Goal: Task Accomplishment & Management: Use online tool/utility

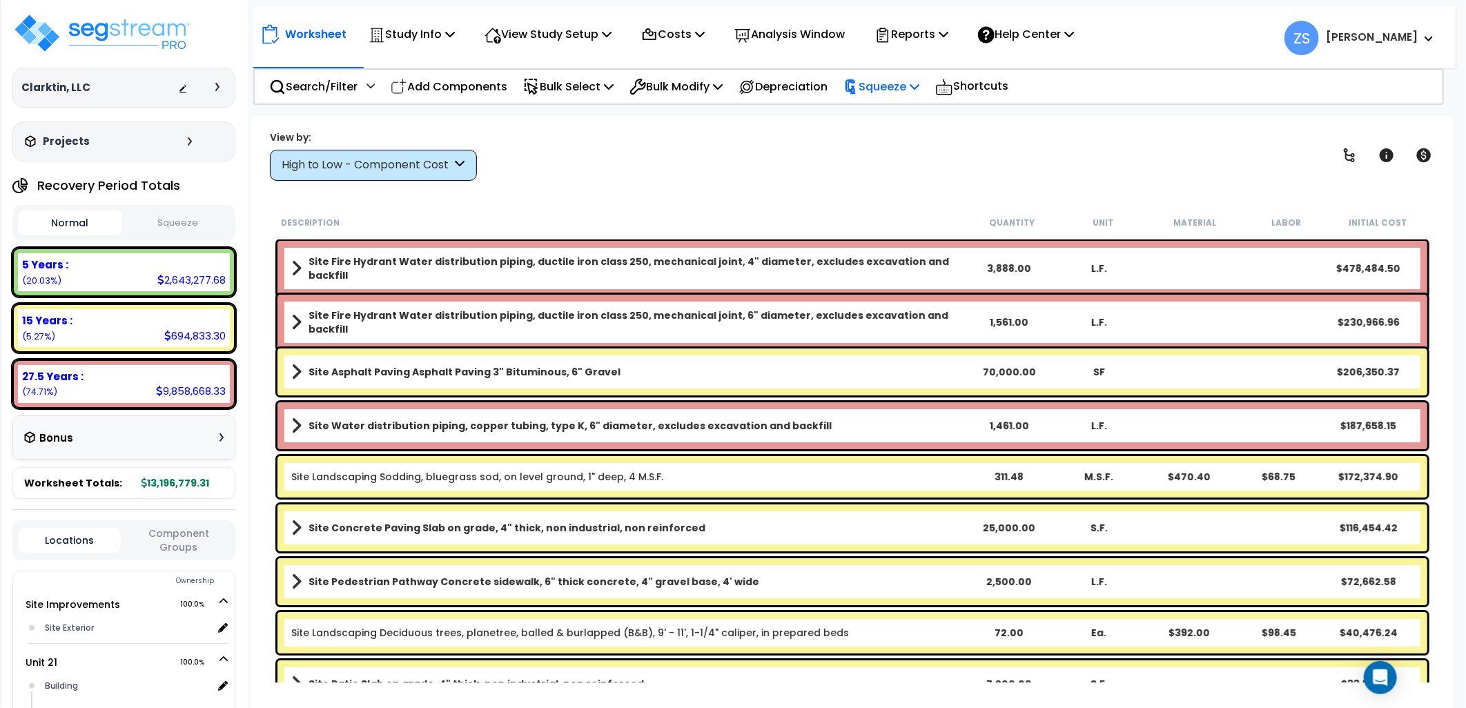
click at [895, 88] on p "Squeeze" at bounding box center [882, 86] width 76 height 19
click at [891, 119] on link "Squeeze" at bounding box center [905, 118] width 137 height 28
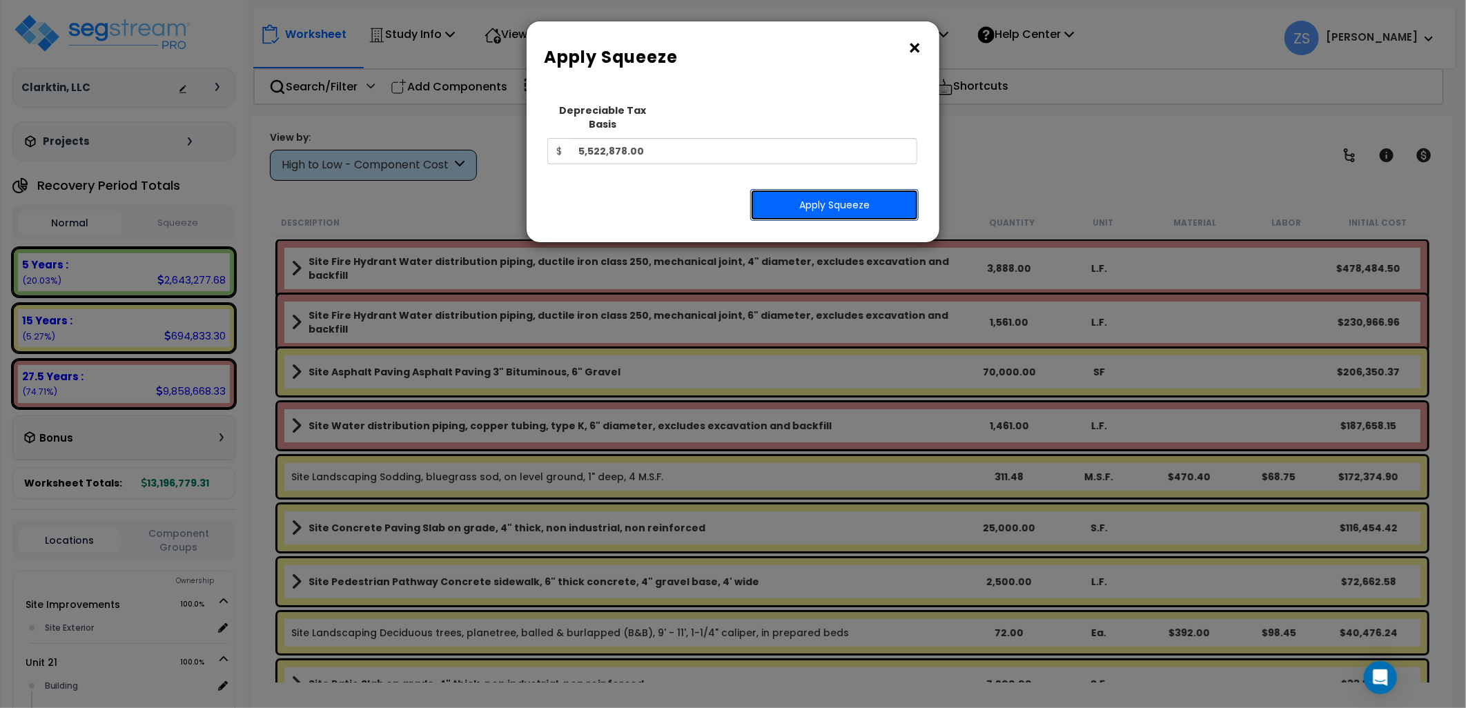
click at [820, 193] on button "Apply Squeeze" at bounding box center [834, 205] width 168 height 32
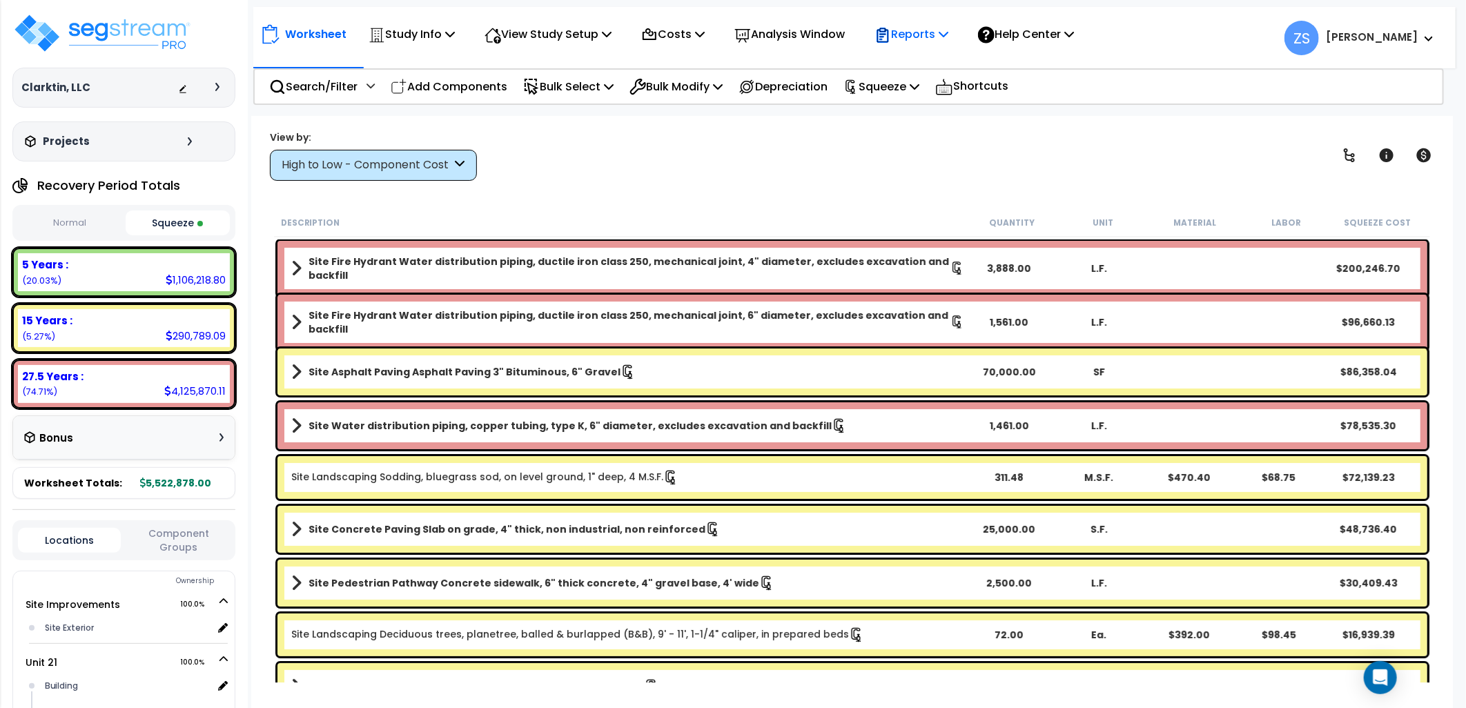
click at [948, 36] on p "Reports" at bounding box center [912, 34] width 74 height 19
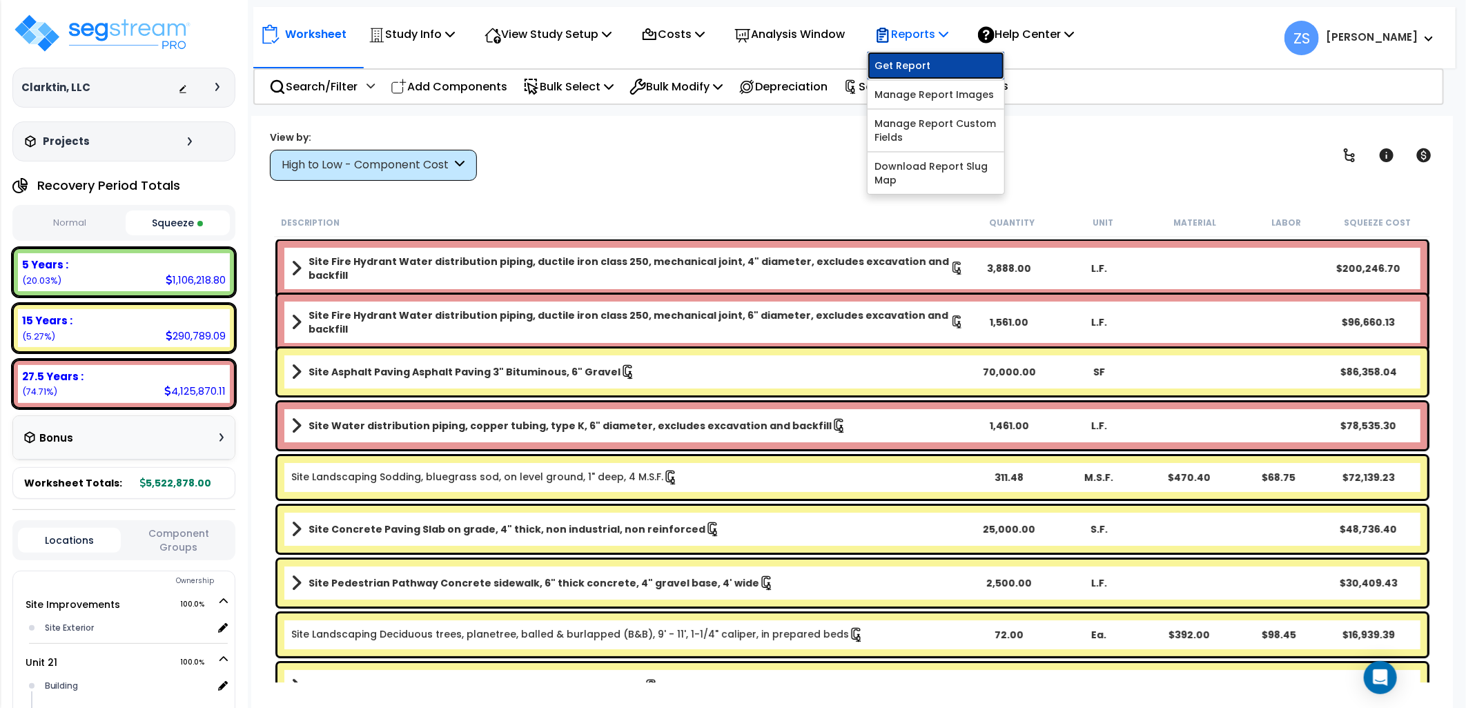
click at [935, 59] on link "Get Report" at bounding box center [936, 66] width 137 height 28
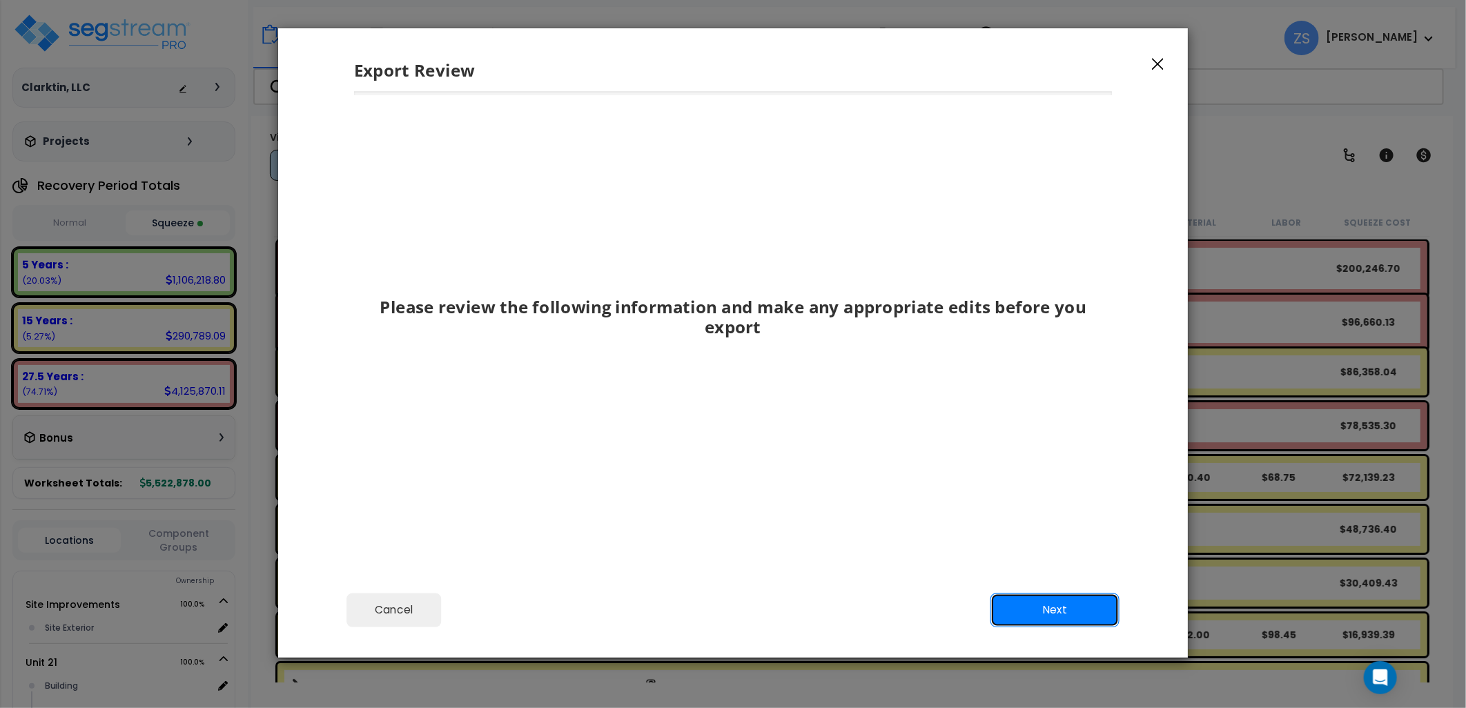
drag, startPoint x: 1041, startPoint y: 605, endPoint x: 1015, endPoint y: 564, distance: 48.1
click at [1039, 601] on button "Next" at bounding box center [1055, 610] width 129 height 35
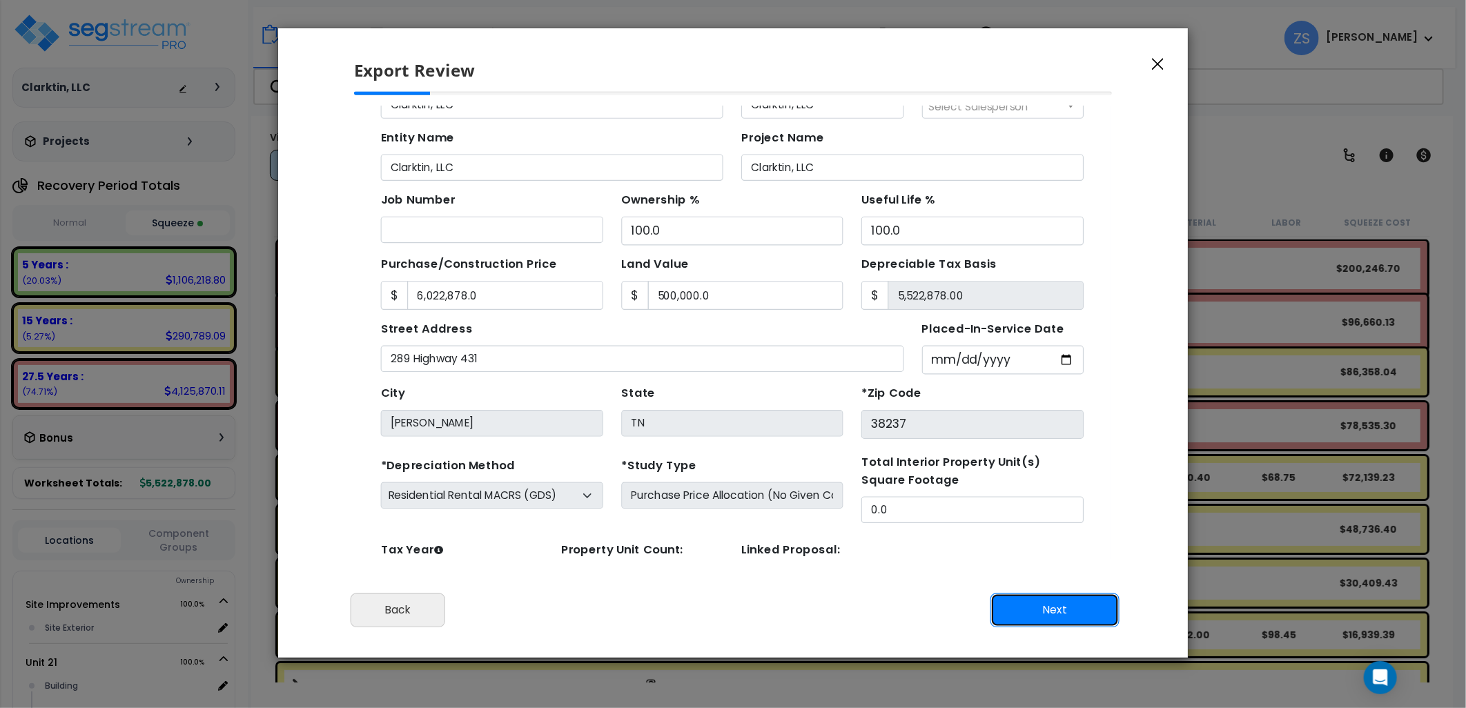
scroll to position [123, 0]
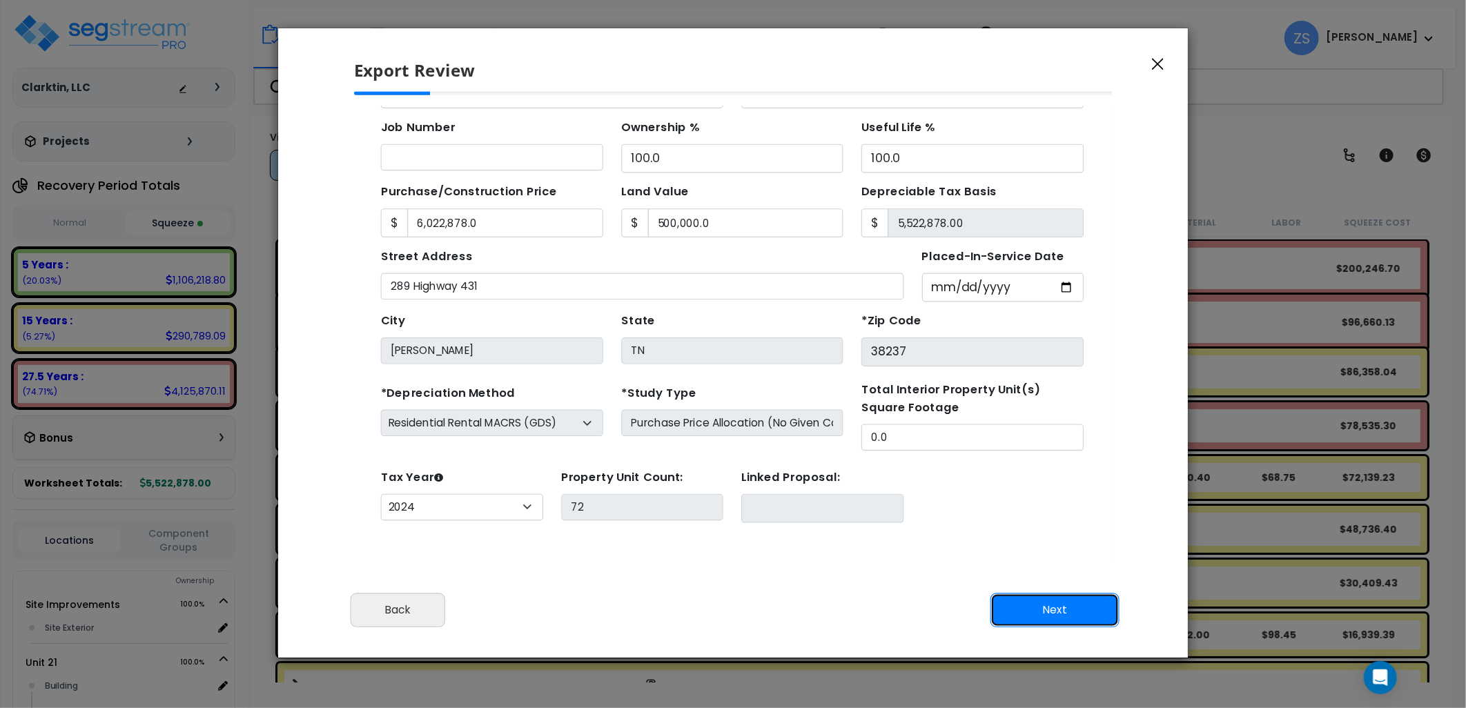
click at [1054, 612] on button "Next" at bounding box center [1055, 610] width 129 height 35
type input "6022878"
type input "500000"
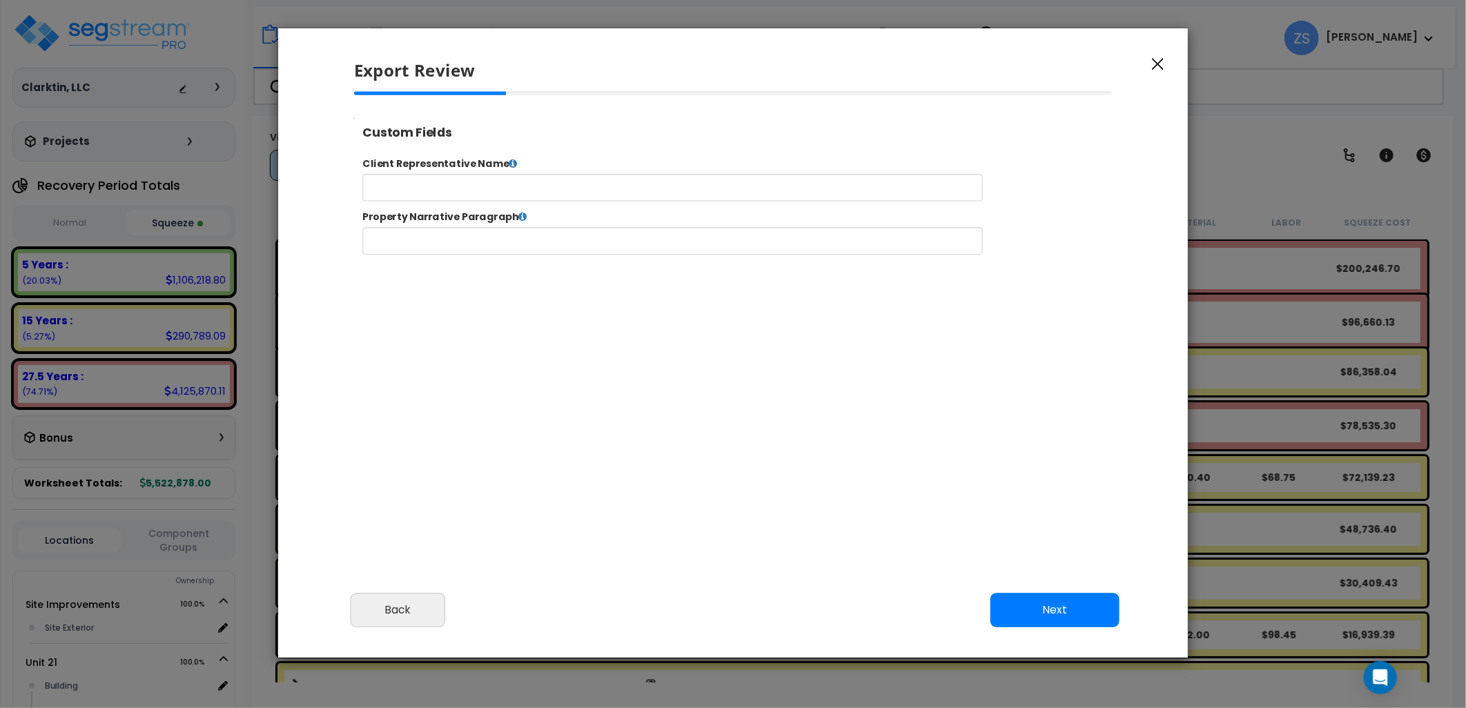
select select "2024"
click at [1047, 616] on button "Next" at bounding box center [1055, 610] width 129 height 35
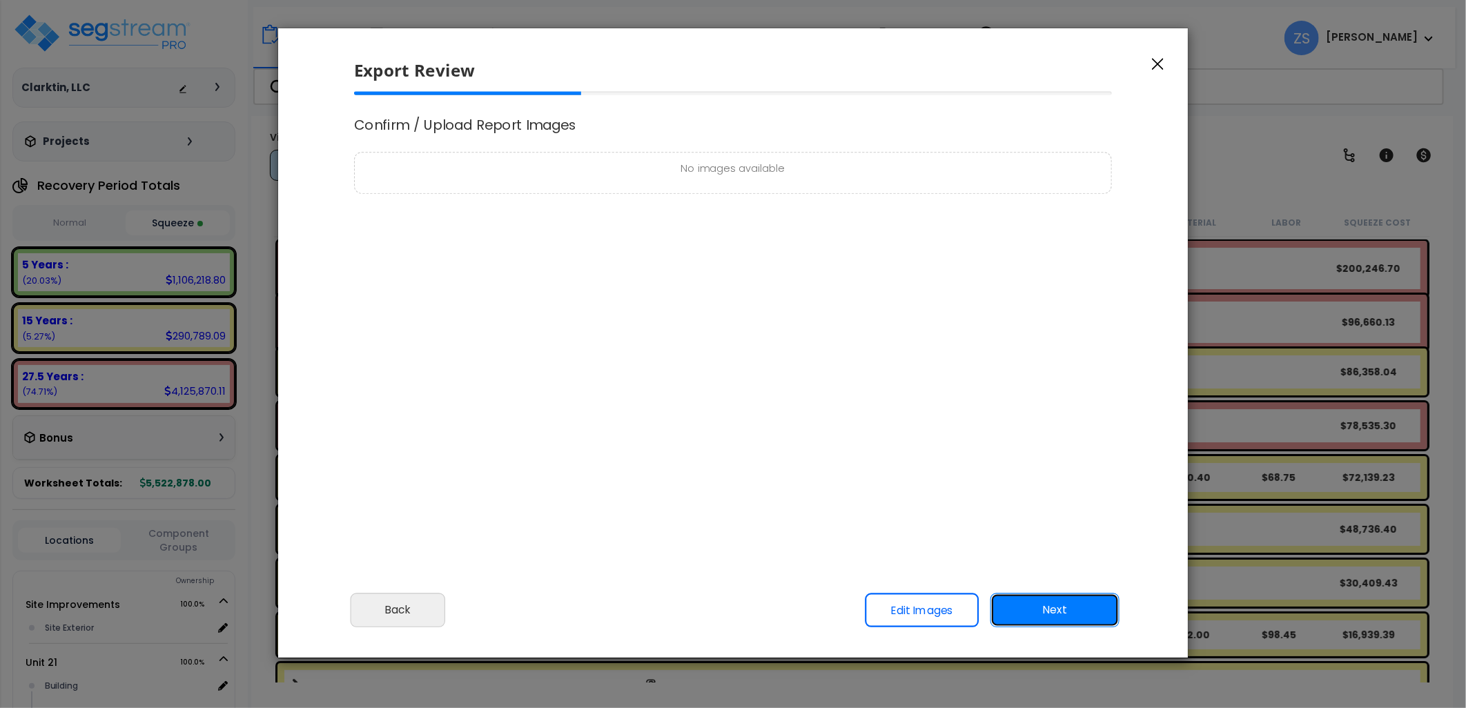
scroll to position [0, 0]
click at [1027, 605] on button "Next" at bounding box center [1055, 610] width 129 height 35
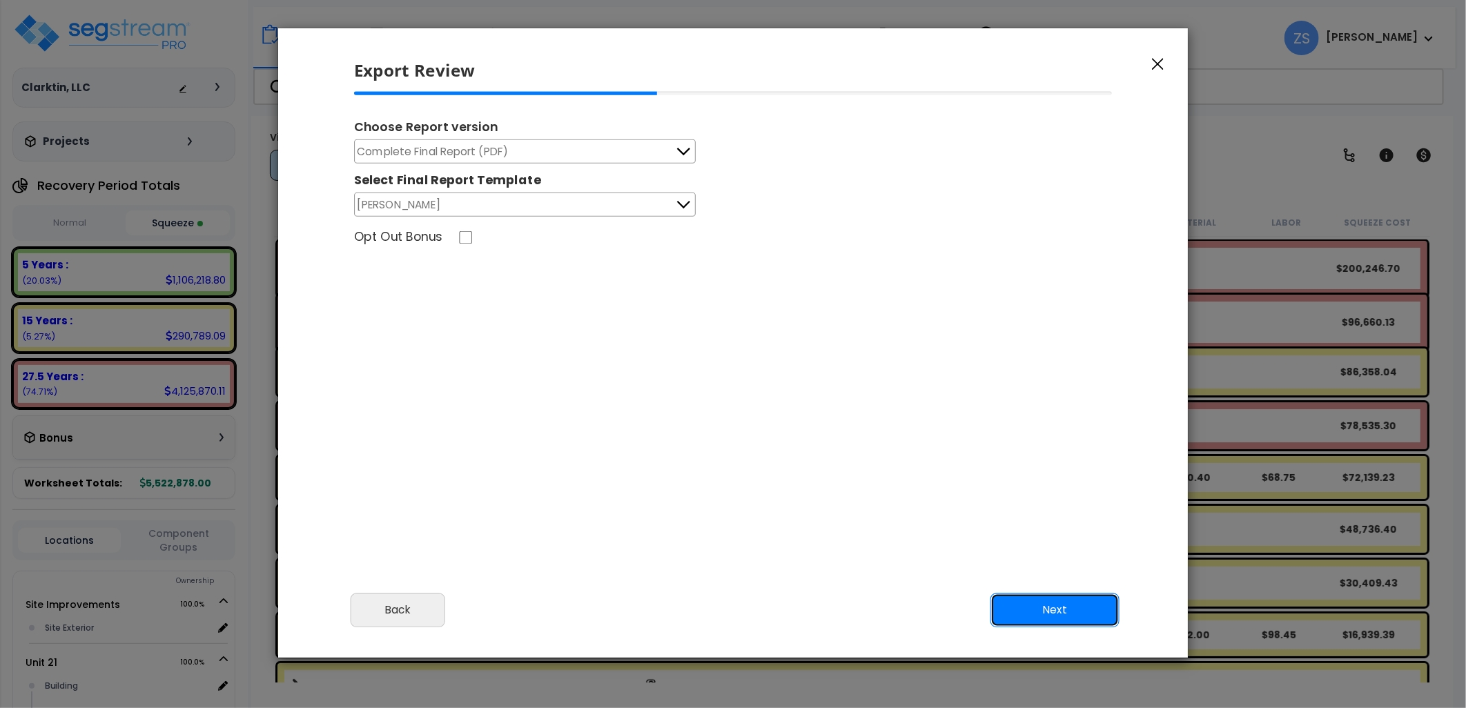
drag, startPoint x: 1087, startPoint y: 608, endPoint x: 1070, endPoint y: 601, distance: 18.2
click at [1086, 608] on button "Next" at bounding box center [1055, 610] width 129 height 35
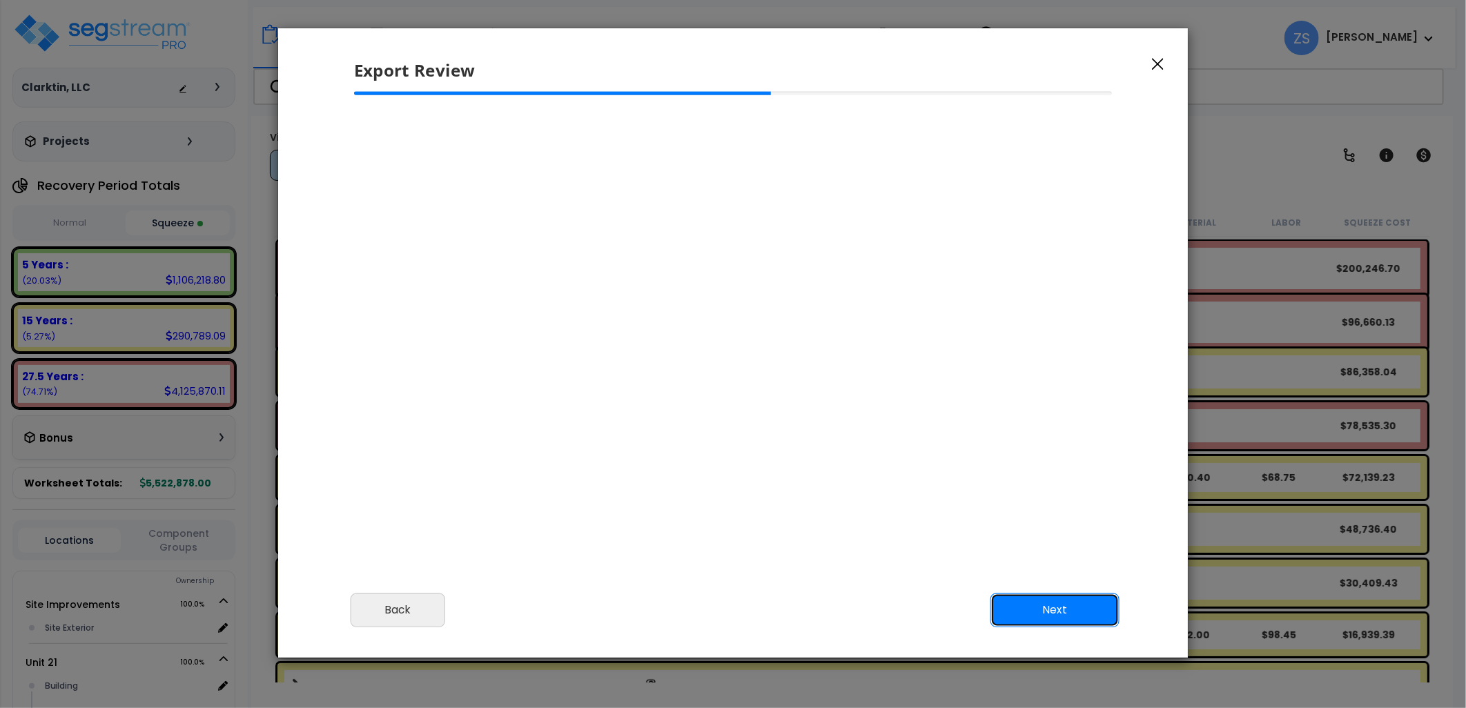
click at [1034, 613] on button "Next" at bounding box center [1055, 610] width 129 height 35
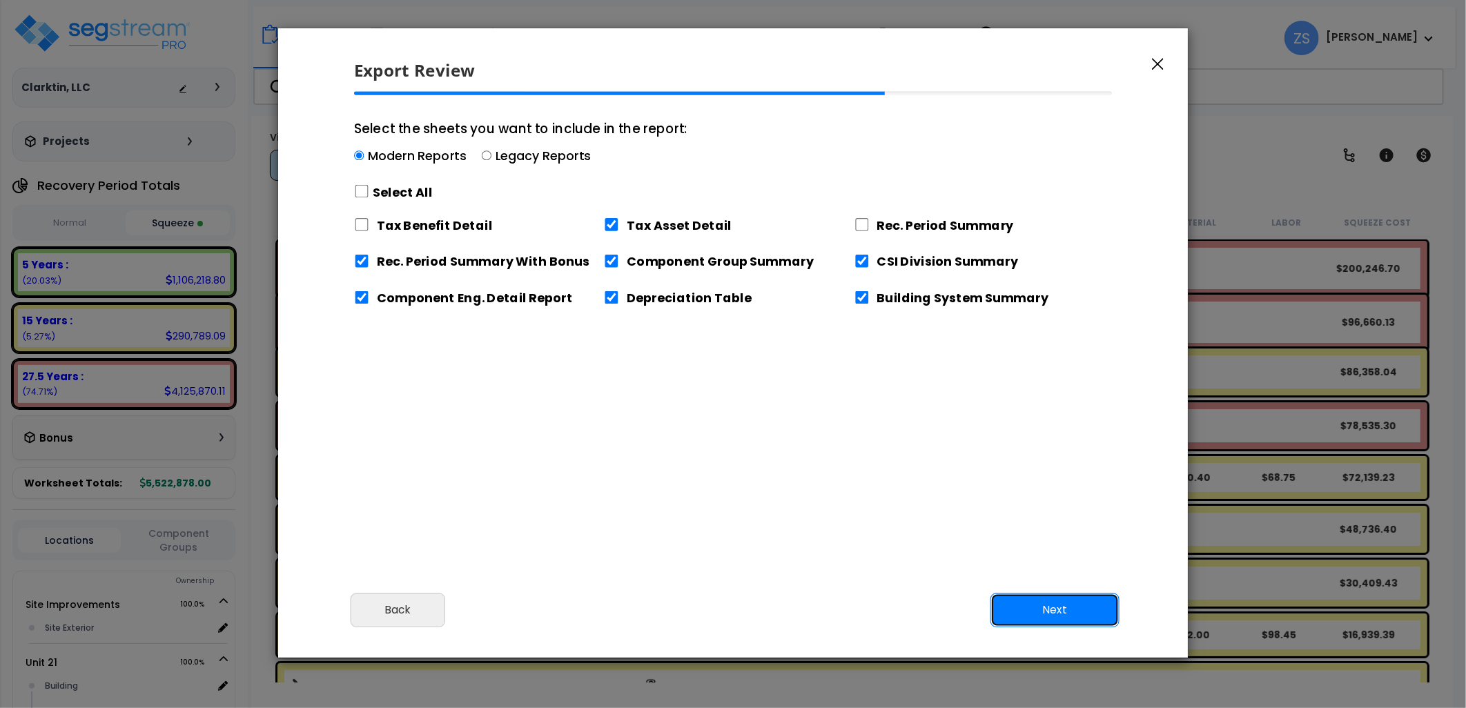
click at [1045, 609] on button "Next" at bounding box center [1055, 610] width 129 height 35
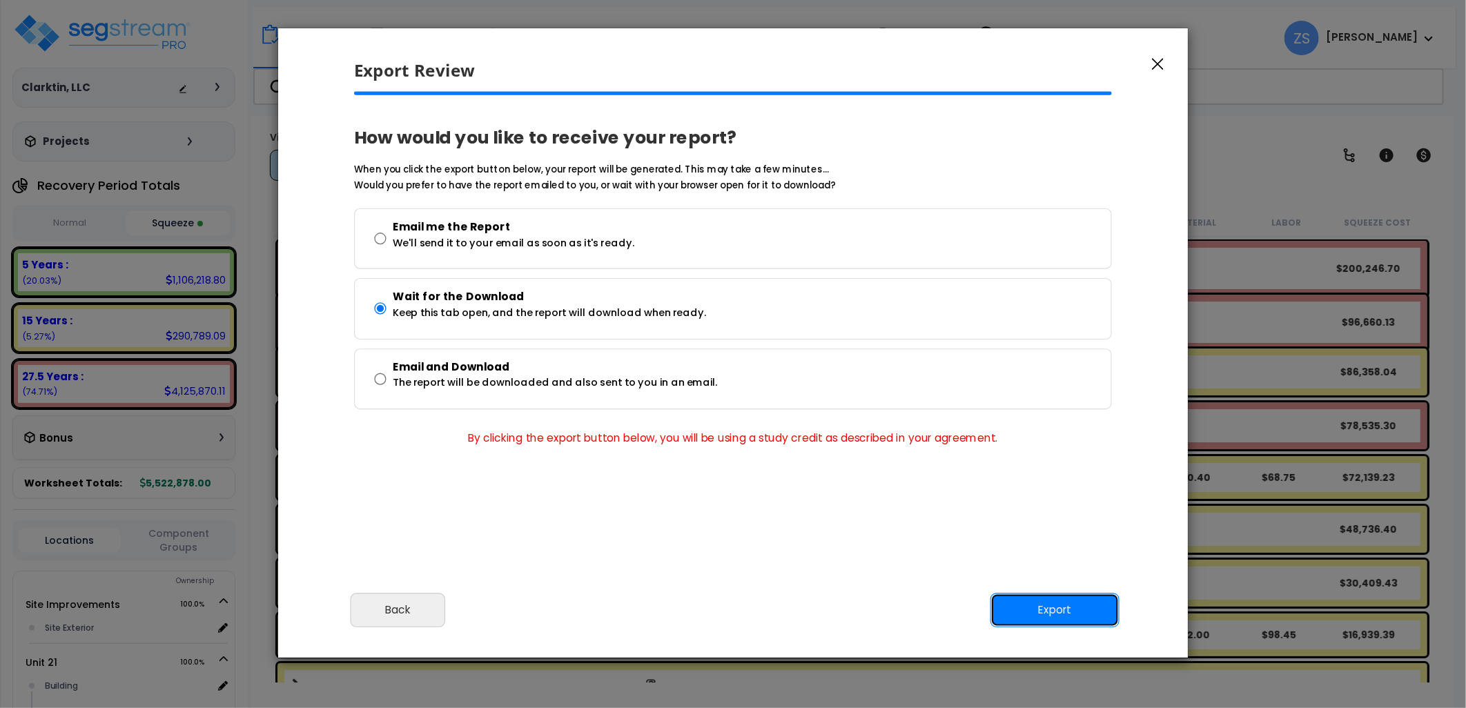
click at [1031, 612] on button "Export" at bounding box center [1055, 610] width 129 height 35
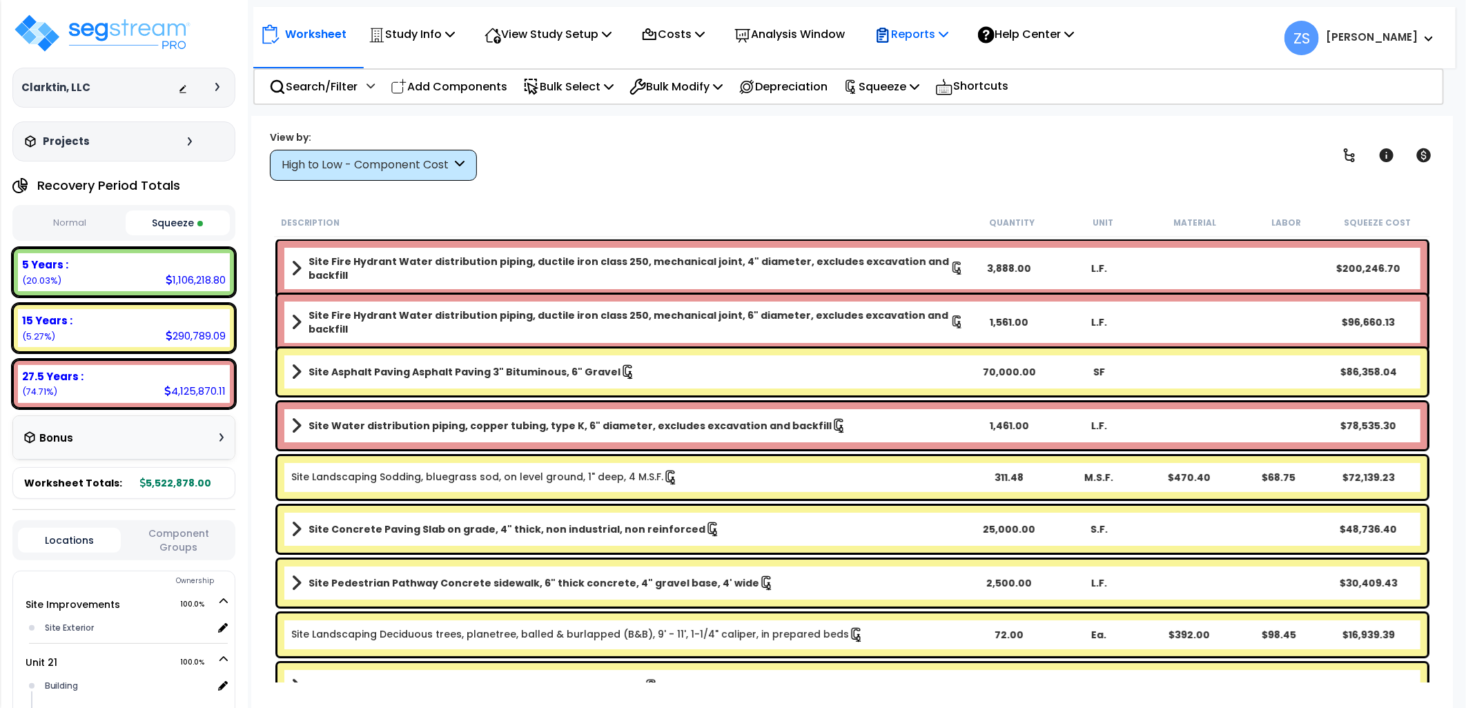
click at [948, 39] on p "Reports" at bounding box center [912, 34] width 74 height 19
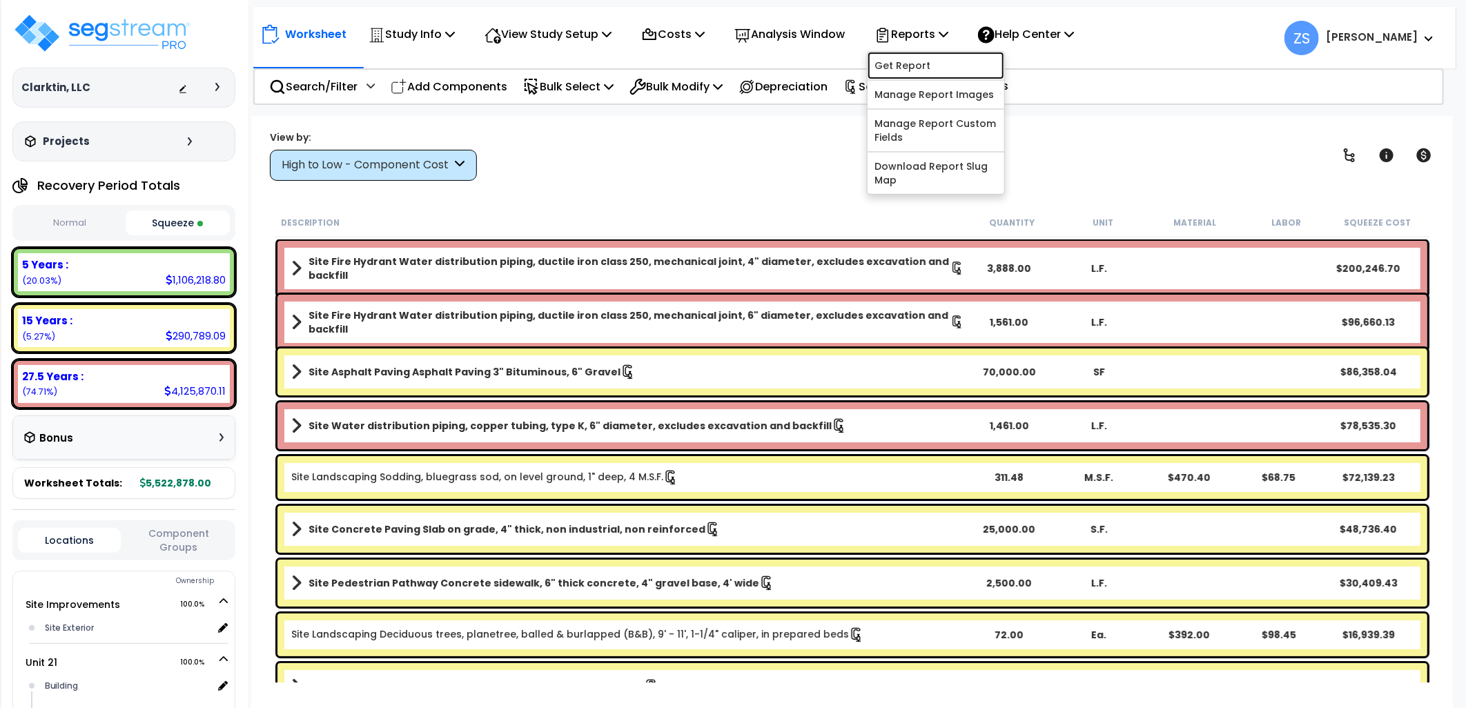
drag, startPoint x: 937, startPoint y: 64, endPoint x: 944, endPoint y: 84, distance: 20.5
click at [937, 65] on link "Get Report" at bounding box center [936, 66] width 137 height 28
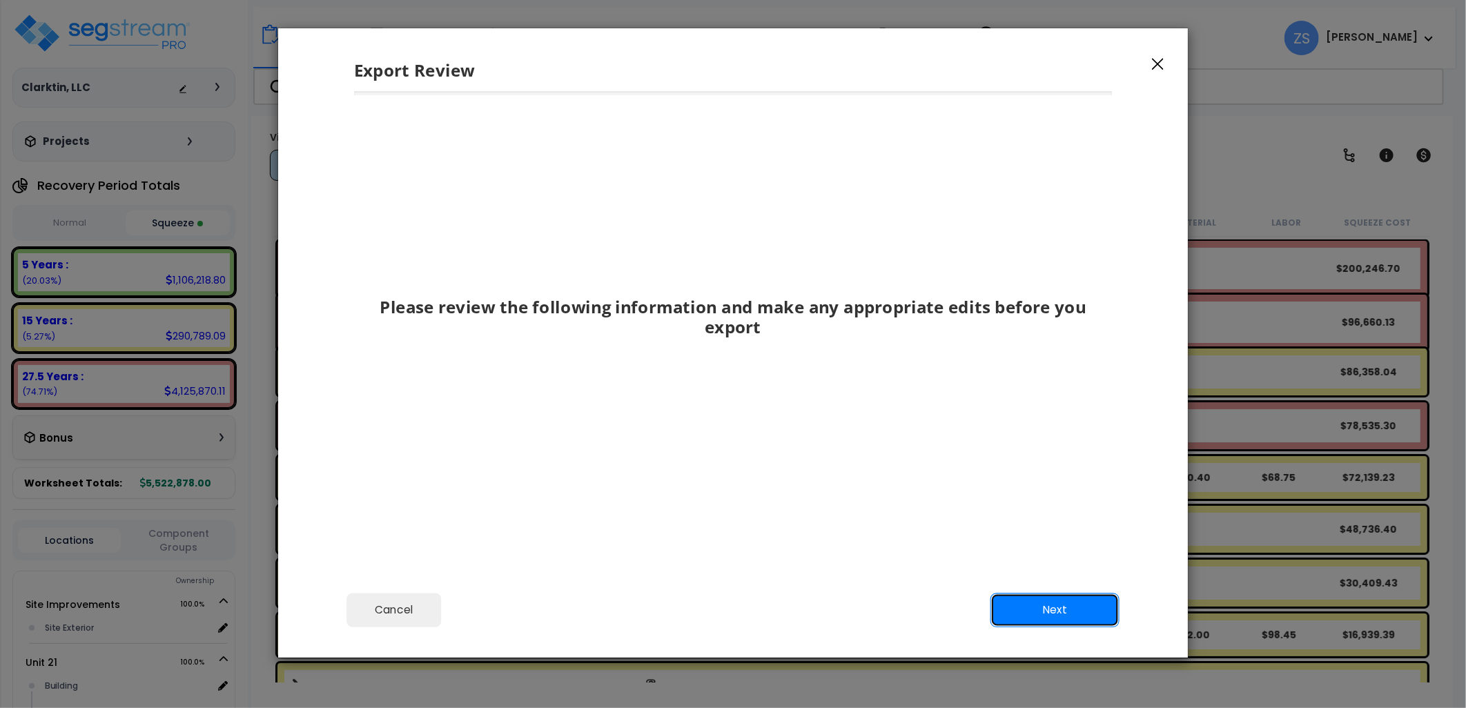
click at [1074, 604] on button "Next" at bounding box center [1055, 610] width 129 height 35
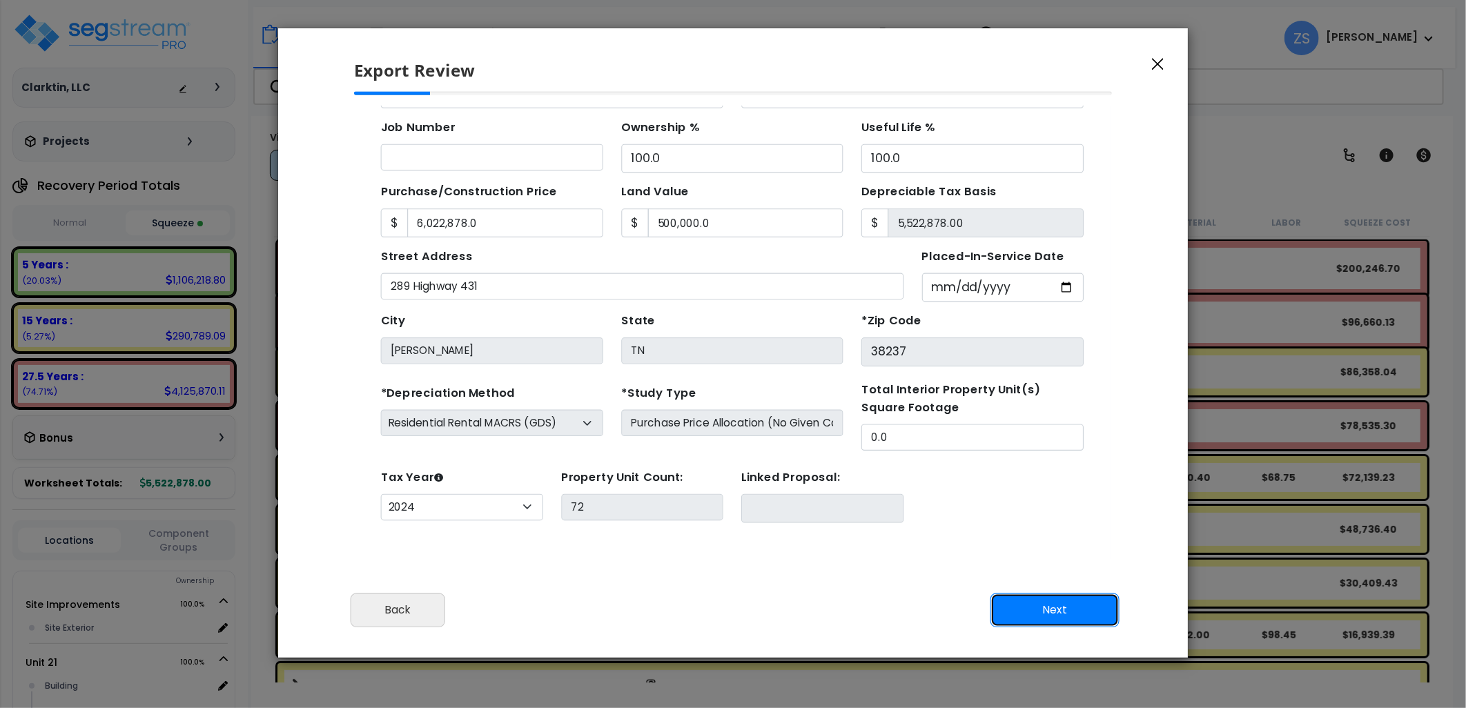
scroll to position [123, 0]
click at [1071, 598] on button "Next" at bounding box center [1055, 610] width 129 height 35
type input "6022878"
type input "500000"
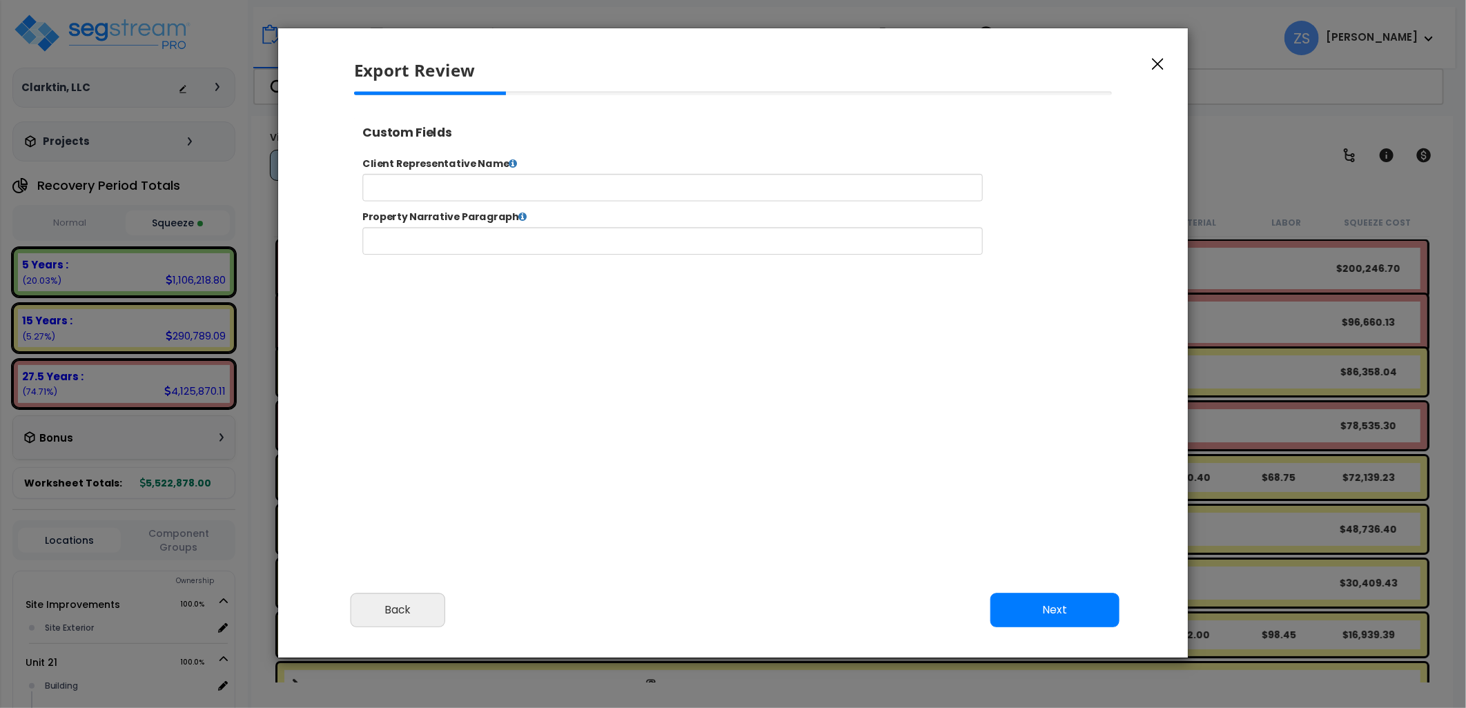
select select "2024"
click at [1067, 598] on button "Next" at bounding box center [1055, 610] width 129 height 35
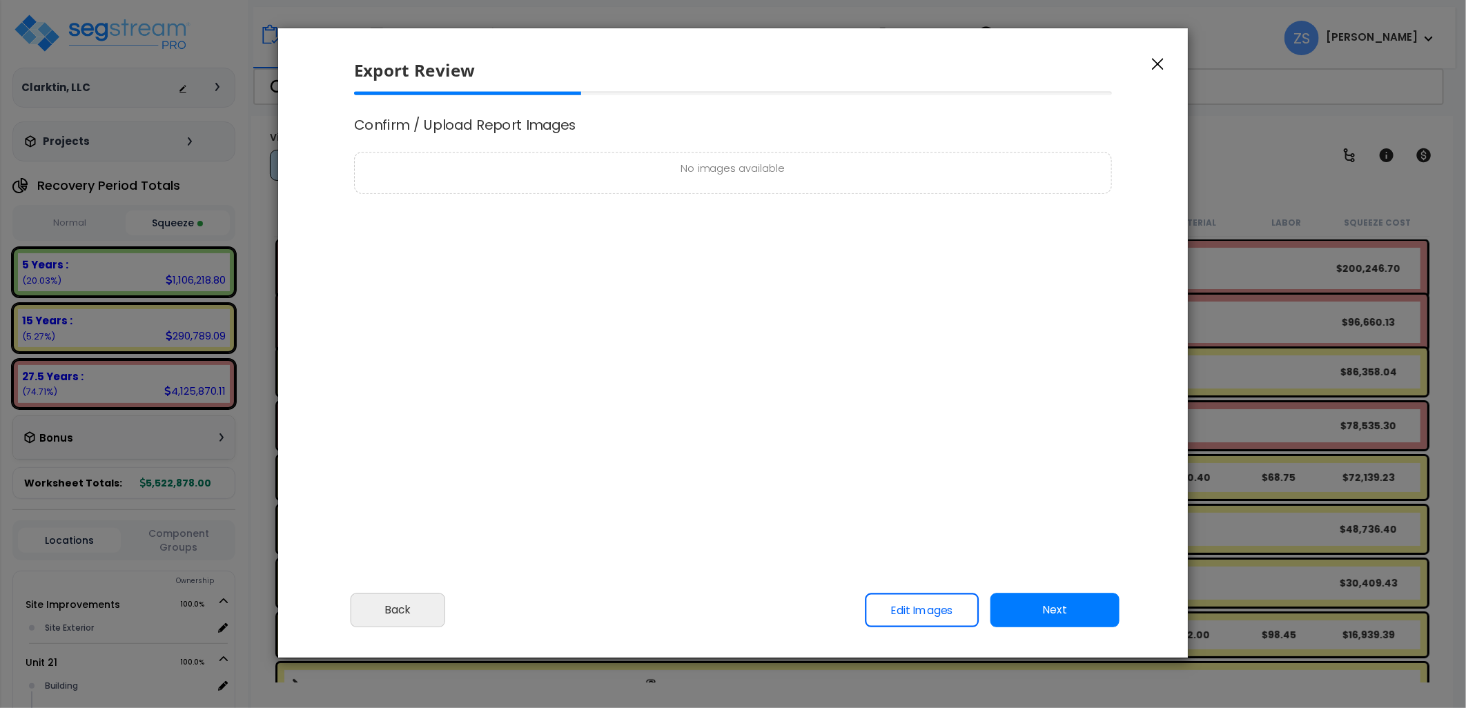
scroll to position [562, 35]
click at [1062, 596] on button "Next" at bounding box center [1055, 610] width 129 height 35
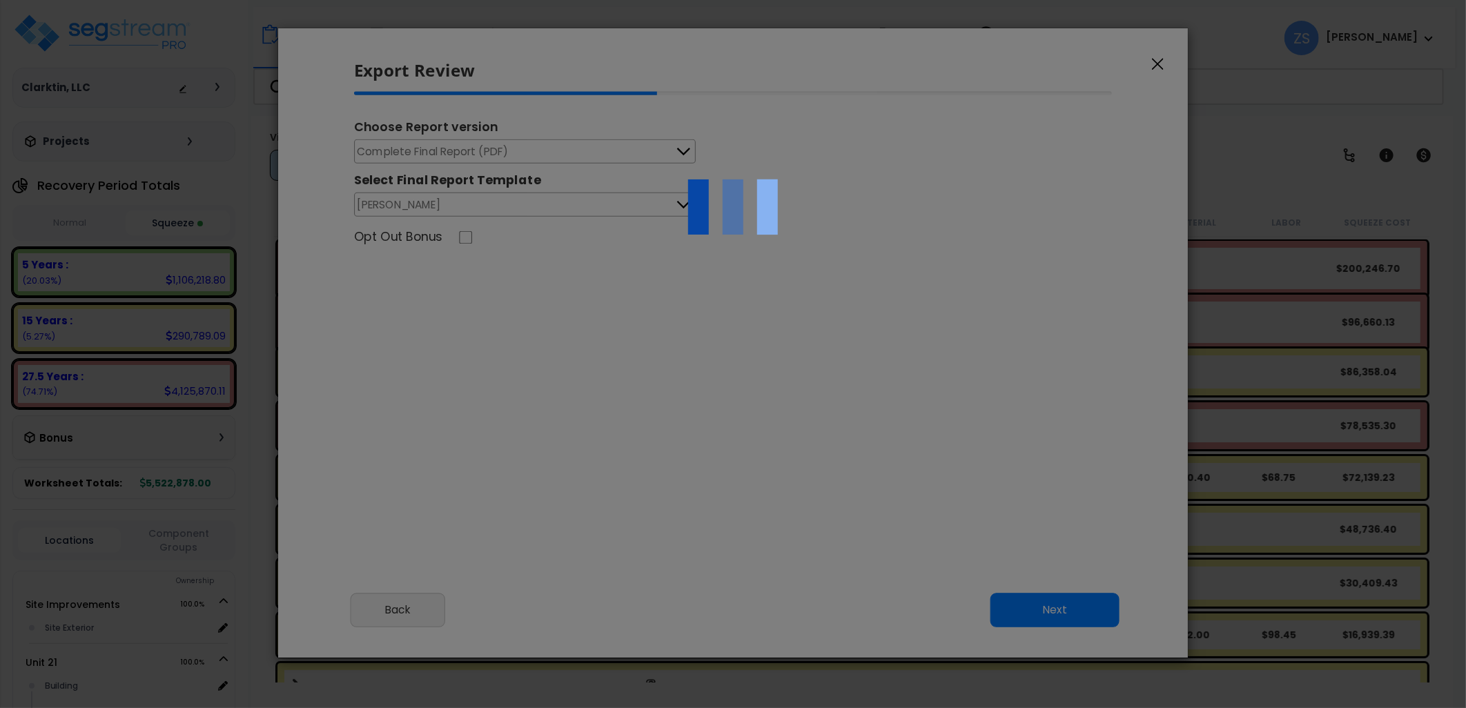
scroll to position [0, 0]
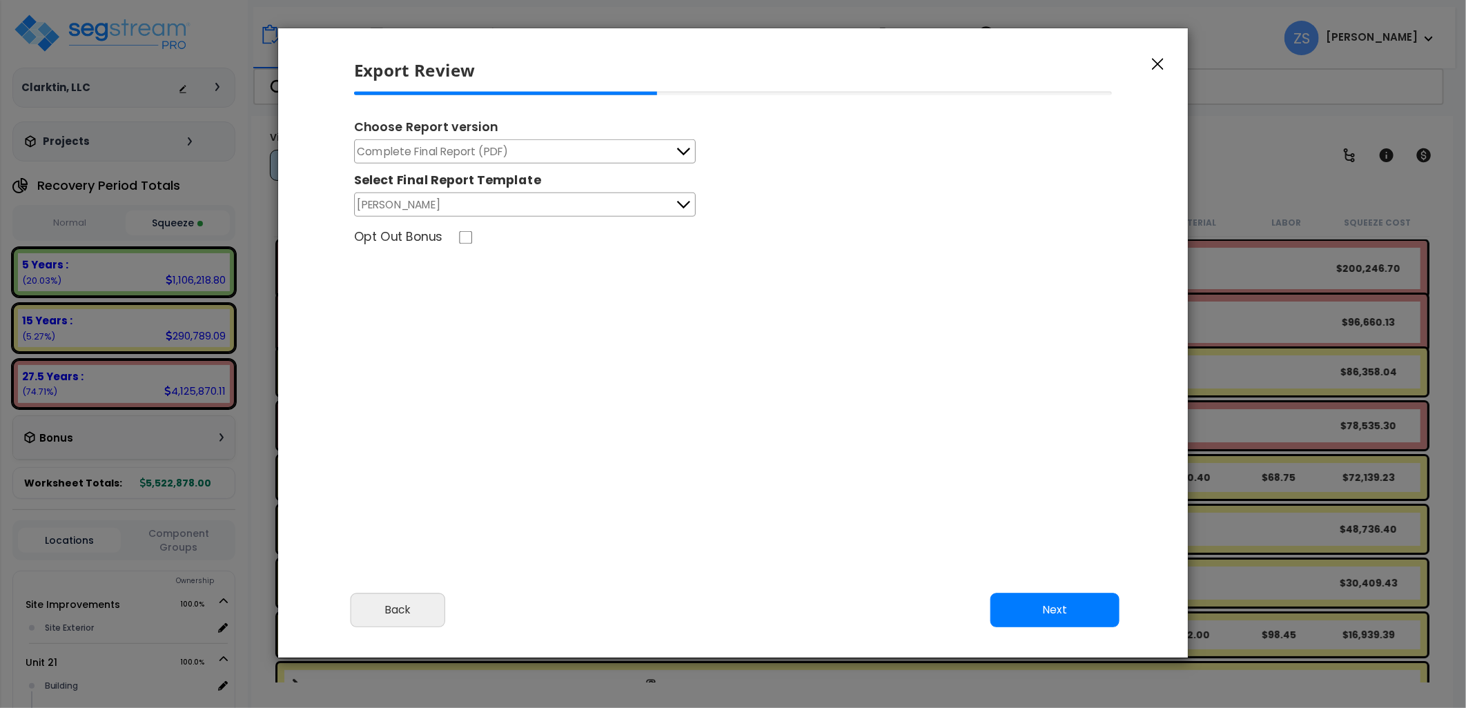
click at [496, 148] on span "Complete Final Report (PDF)" at bounding box center [433, 151] width 151 height 17
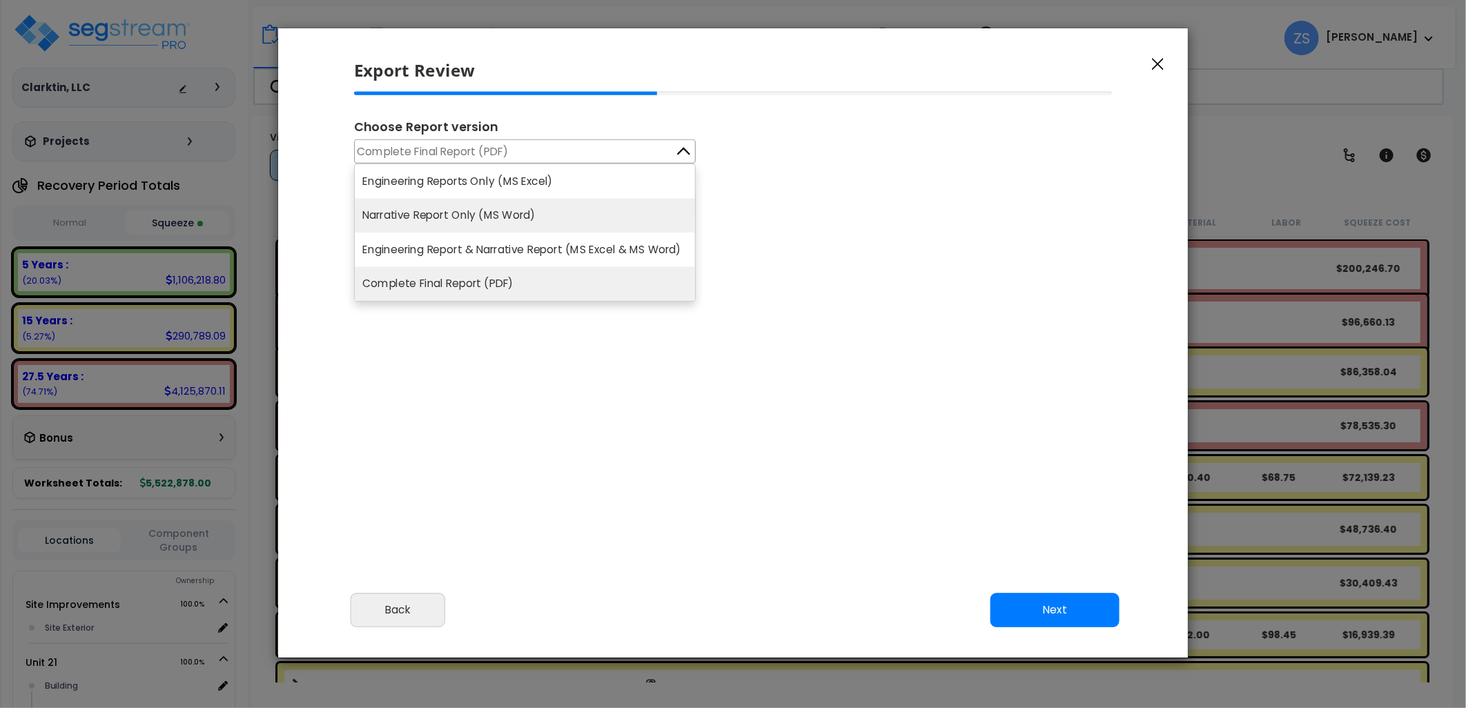
click at [471, 212] on li "Narrative Report Only (MS Word)" at bounding box center [525, 216] width 340 height 35
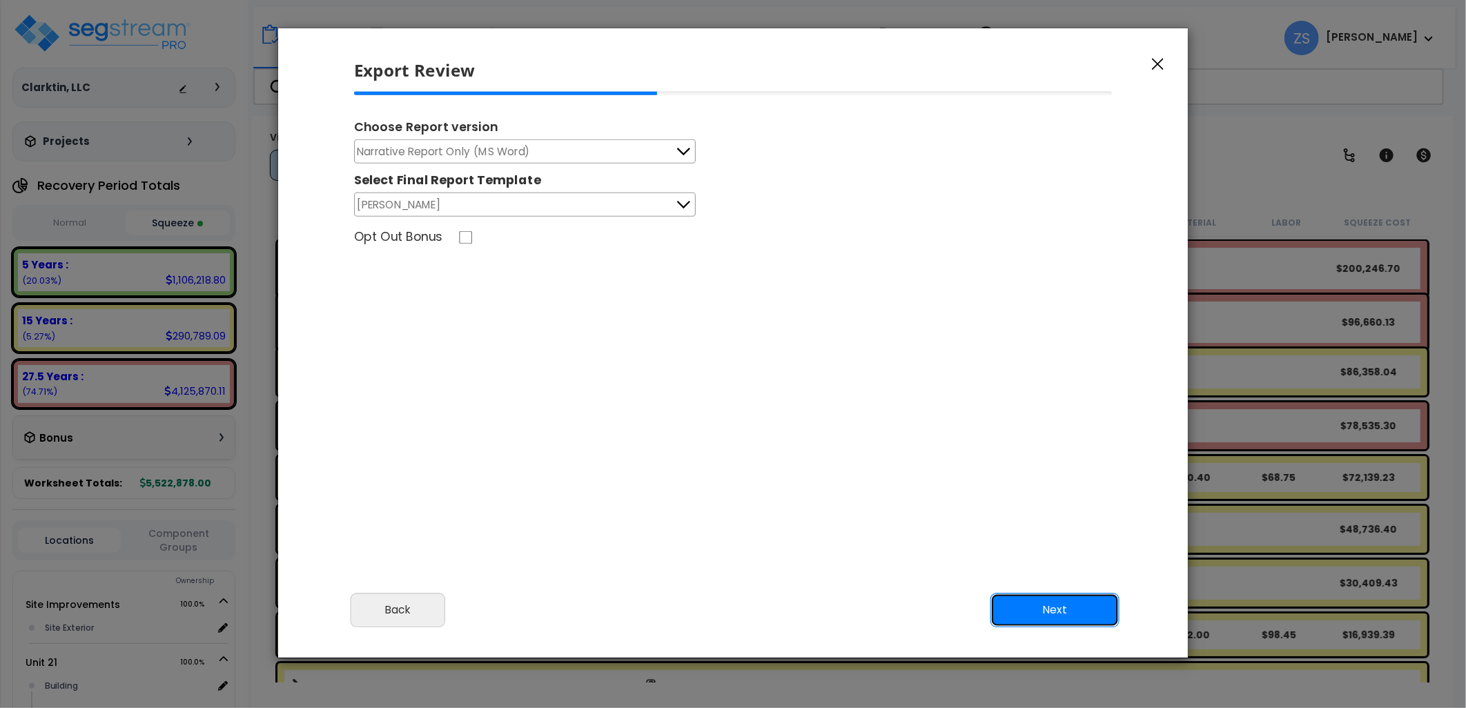
drag, startPoint x: 1053, startPoint y: 606, endPoint x: 1046, endPoint y: 595, distance: 13.4
click at [1053, 607] on button "Next" at bounding box center [1055, 610] width 129 height 35
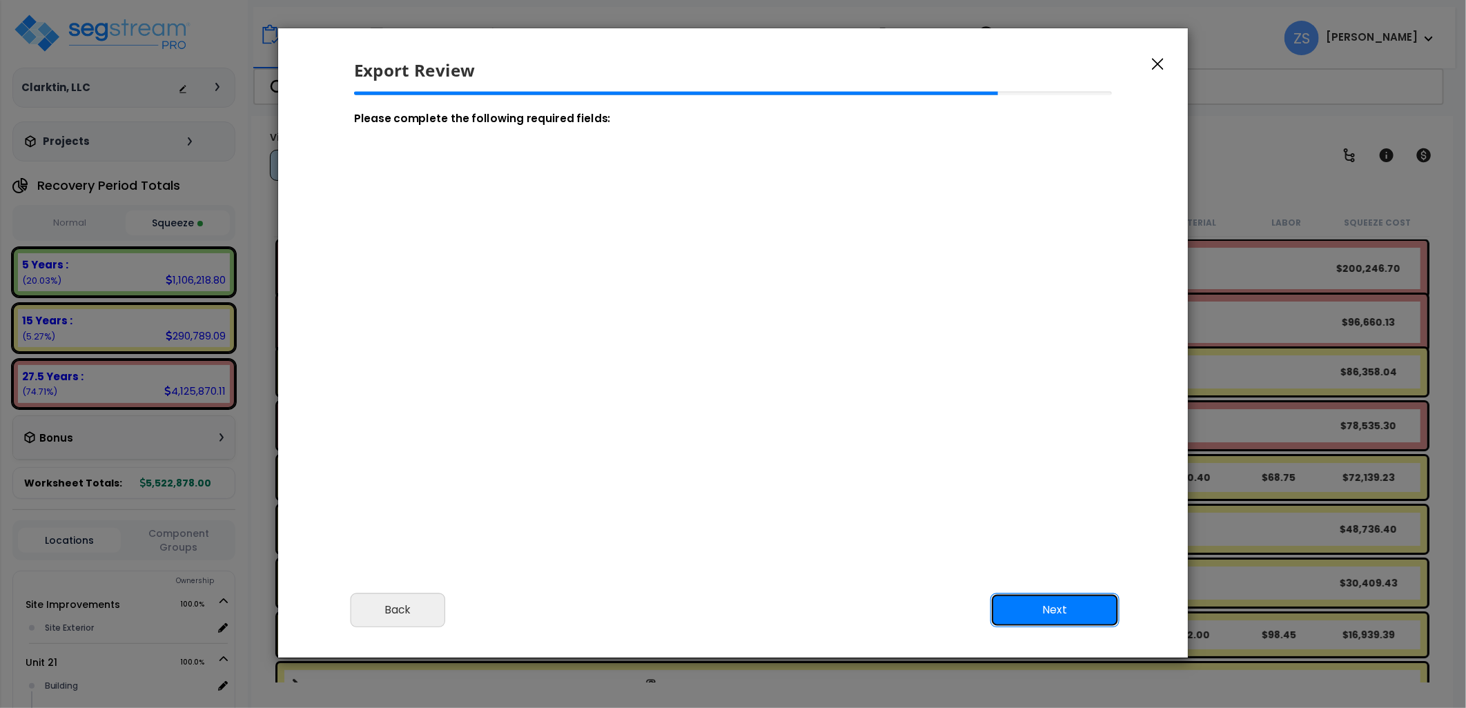
click at [1031, 604] on button "Next" at bounding box center [1055, 610] width 129 height 35
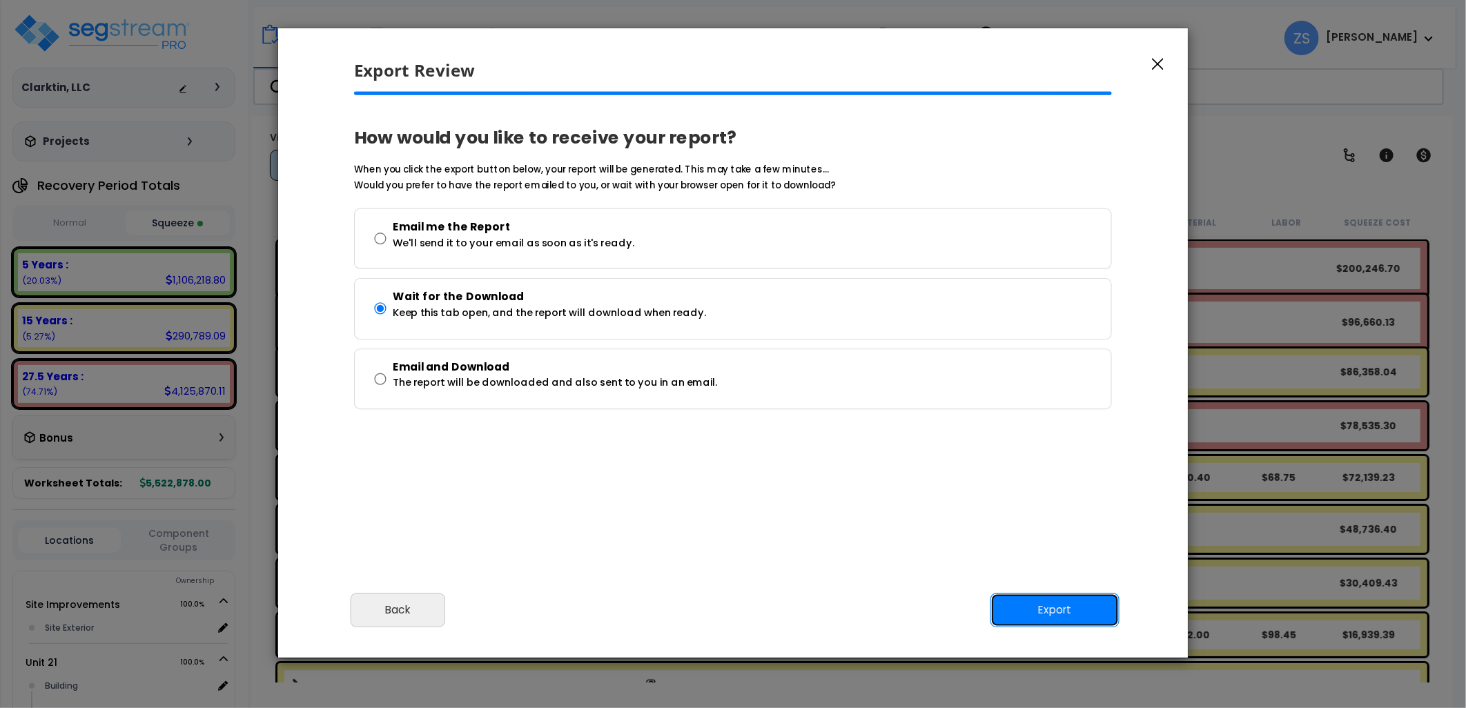
click at [1048, 610] on button "Export" at bounding box center [1055, 610] width 129 height 35
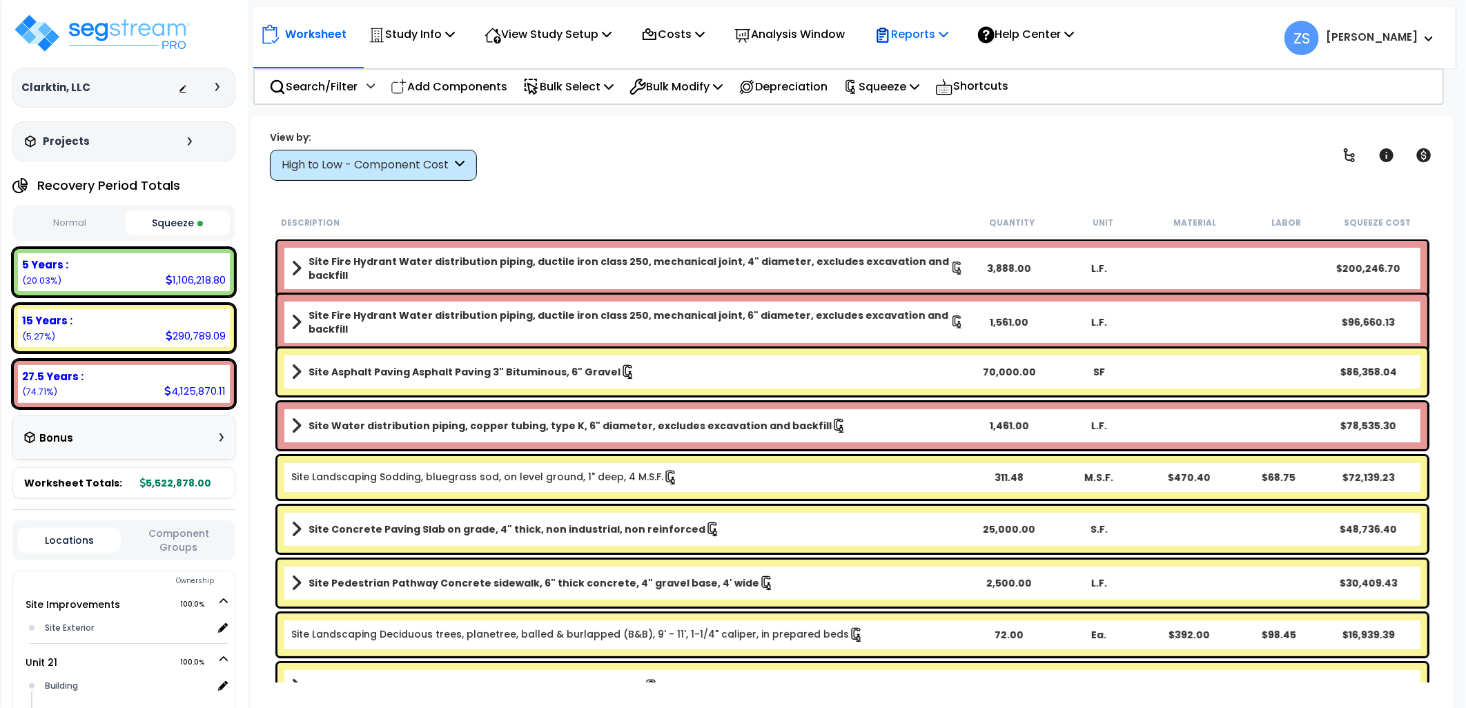
click at [948, 35] on p "Reports" at bounding box center [912, 34] width 74 height 19
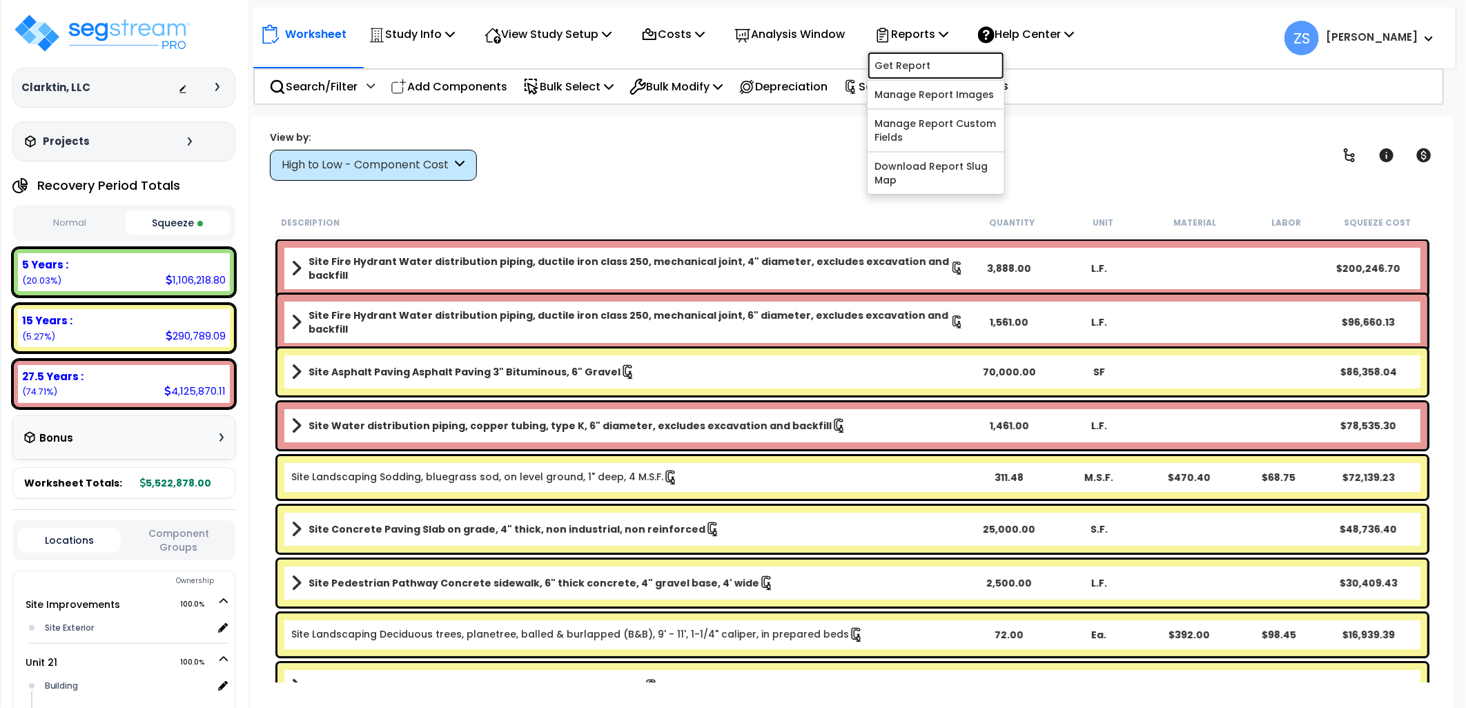
drag, startPoint x: 937, startPoint y: 70, endPoint x: 976, endPoint y: 77, distance: 40.1
click at [937, 70] on link "Get Report" at bounding box center [936, 66] width 137 height 28
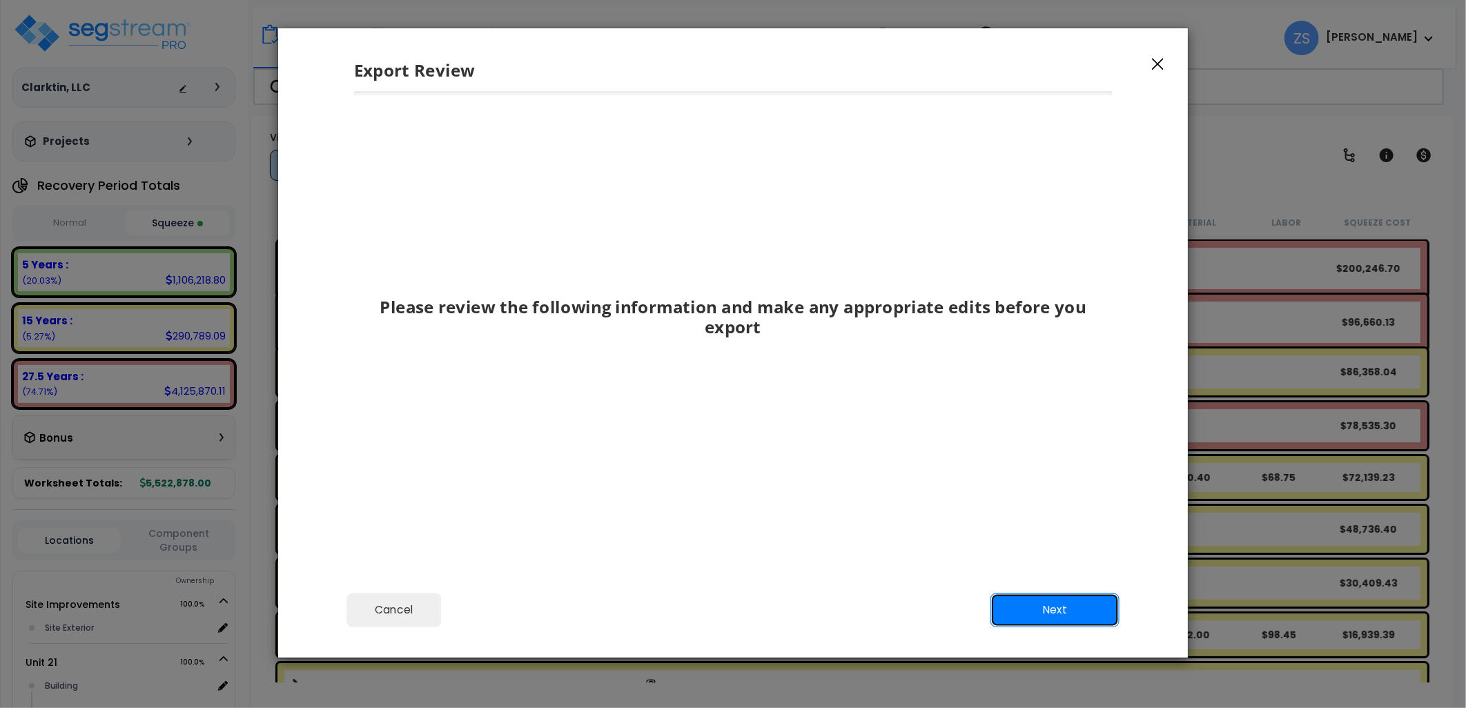
click at [1071, 612] on button "Next" at bounding box center [1055, 610] width 129 height 35
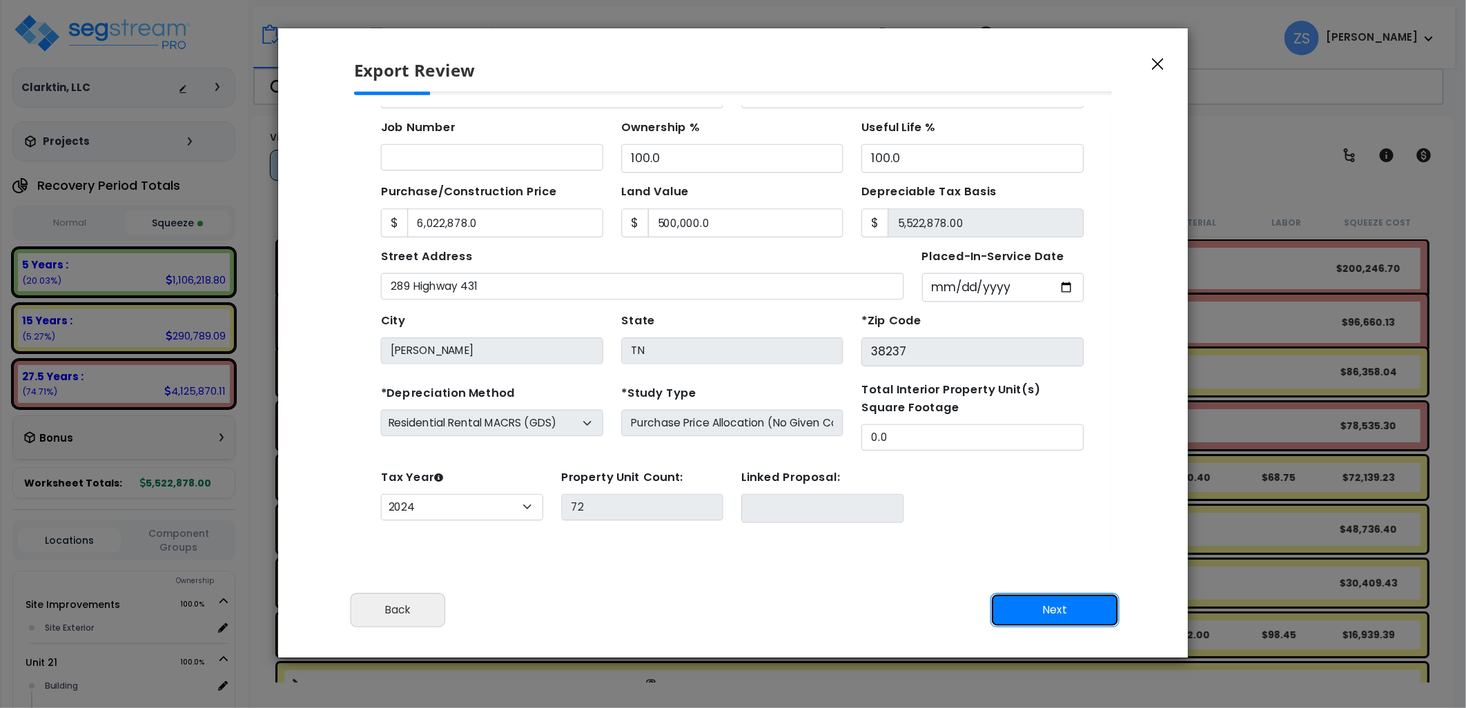
click at [1067, 618] on button "Next" at bounding box center [1055, 610] width 129 height 35
type input "6022878"
type input "500000"
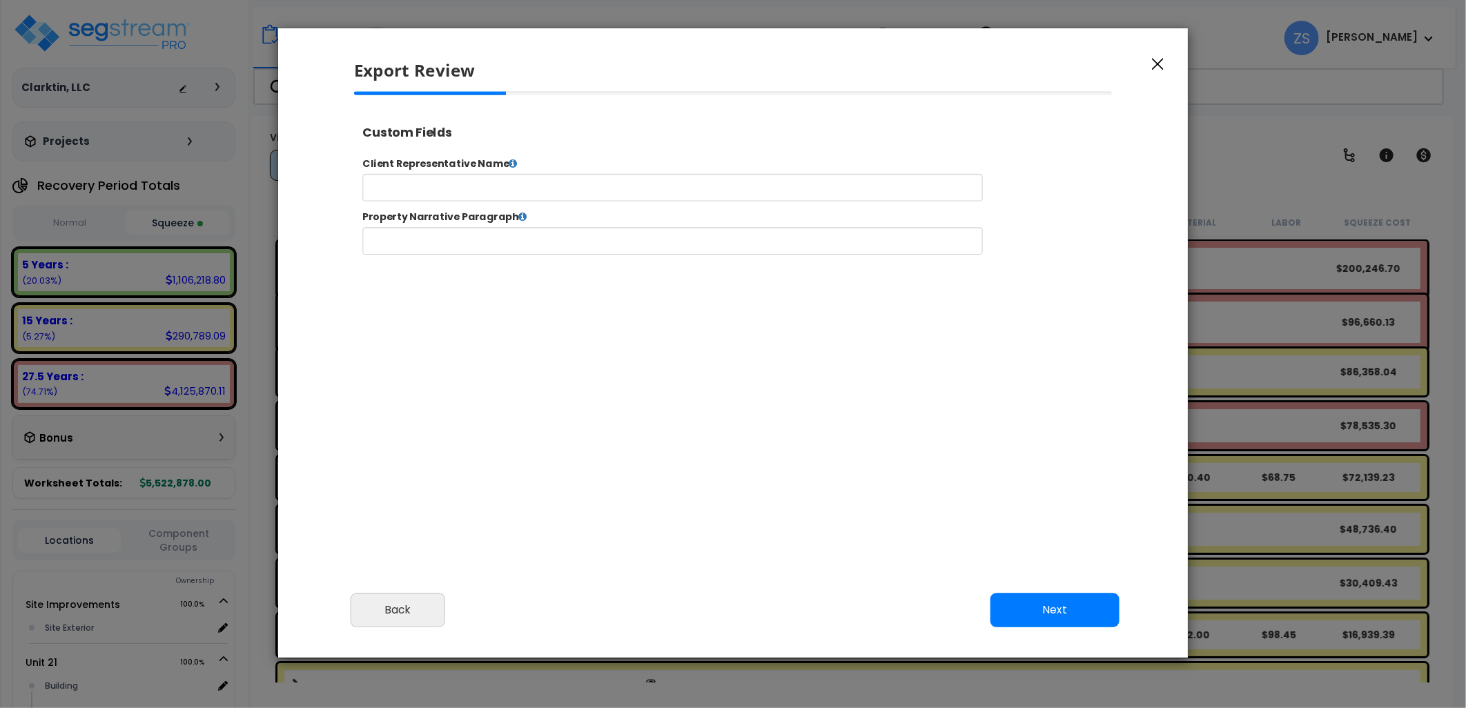
select select "2024"
click at [1080, 611] on button "Next" at bounding box center [1055, 610] width 129 height 35
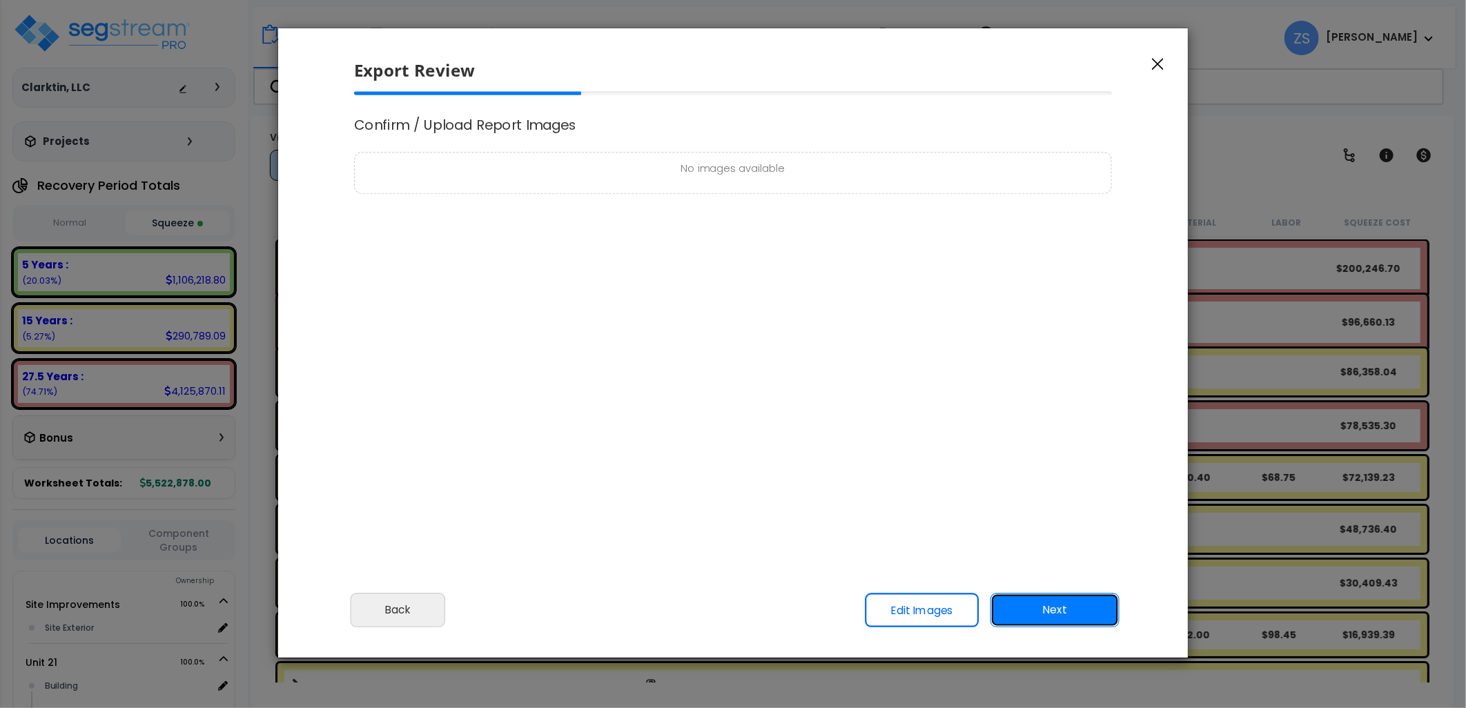
scroll to position [0, 0]
click at [1004, 597] on button "Next" at bounding box center [1055, 610] width 129 height 35
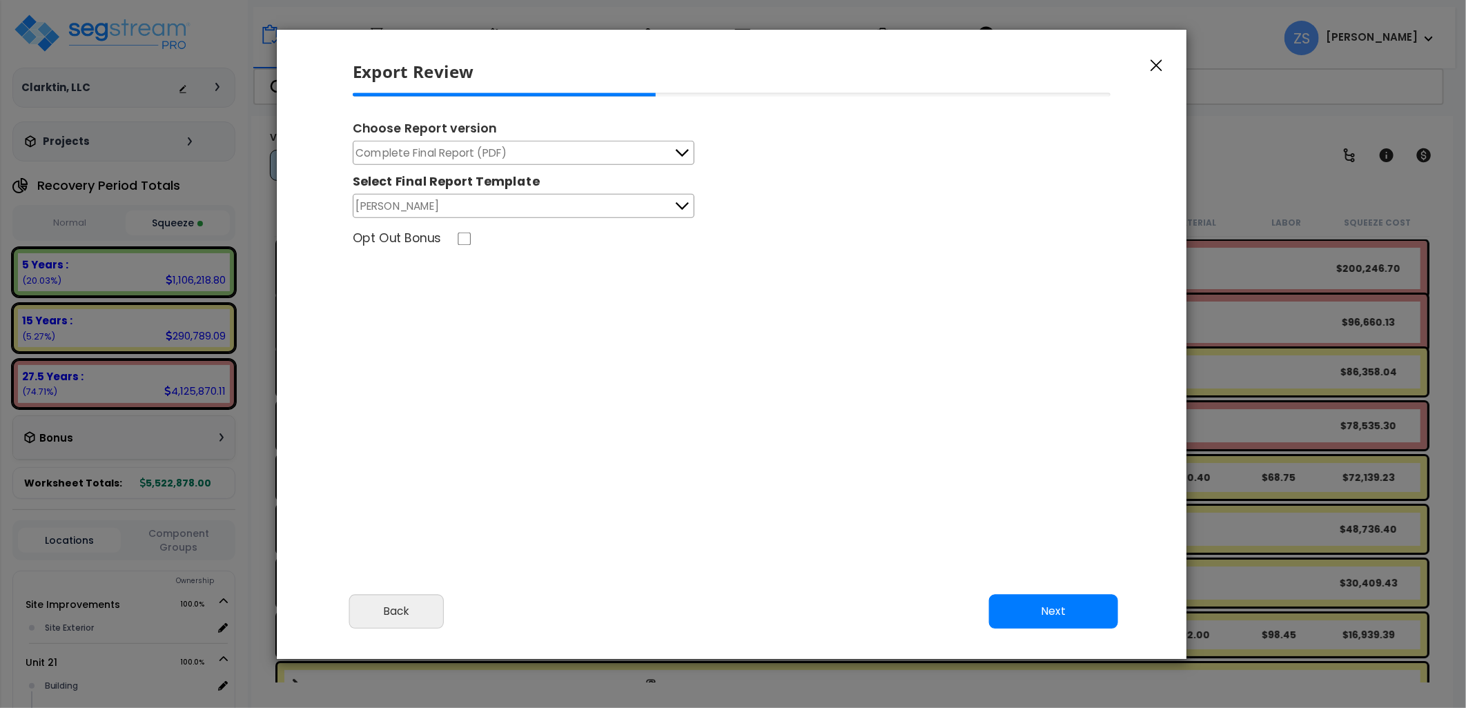
click at [454, 139] on div "Choose Report version" at bounding box center [732, 129] width 758 height 21
click at [451, 149] on span "Complete Final Report (PDF)" at bounding box center [431, 153] width 151 height 17
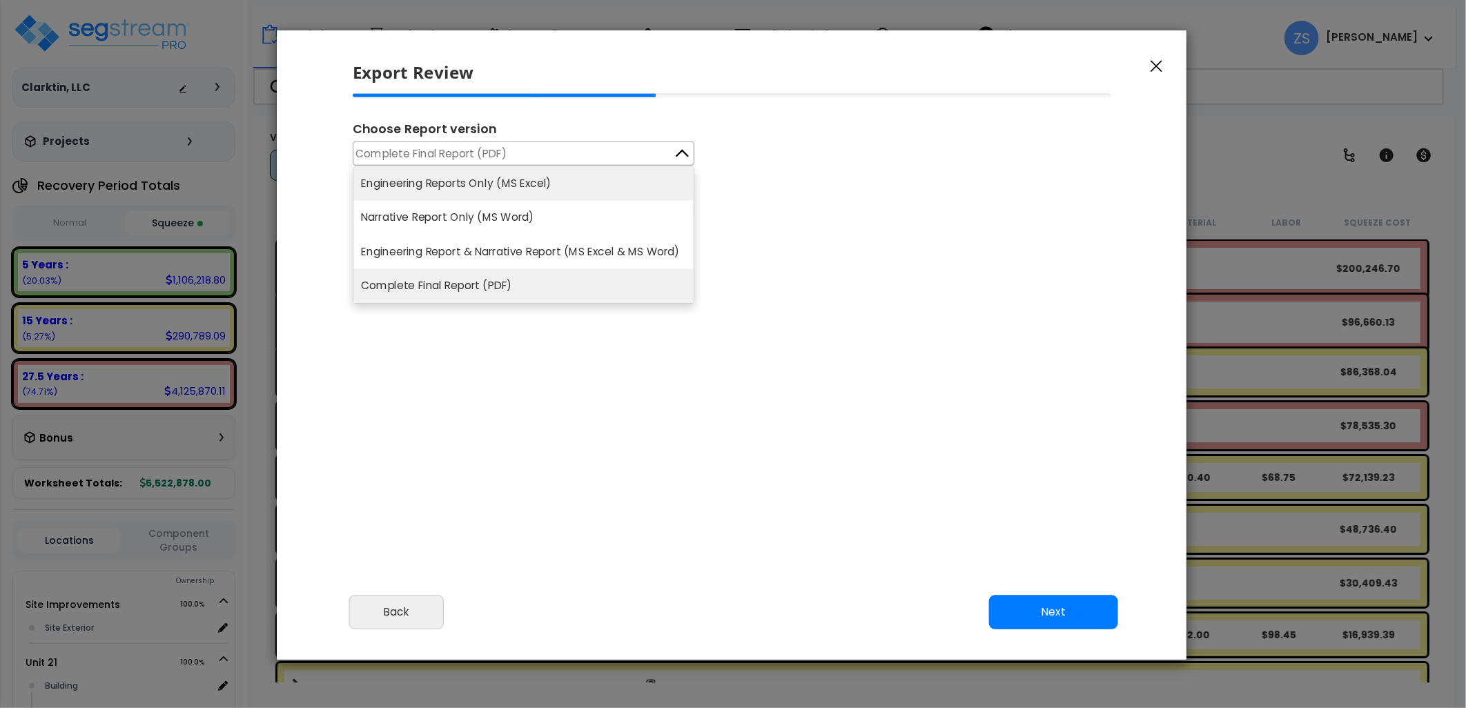
click at [468, 182] on li "Engineering Reports Only (MS Excel)" at bounding box center [523, 183] width 340 height 34
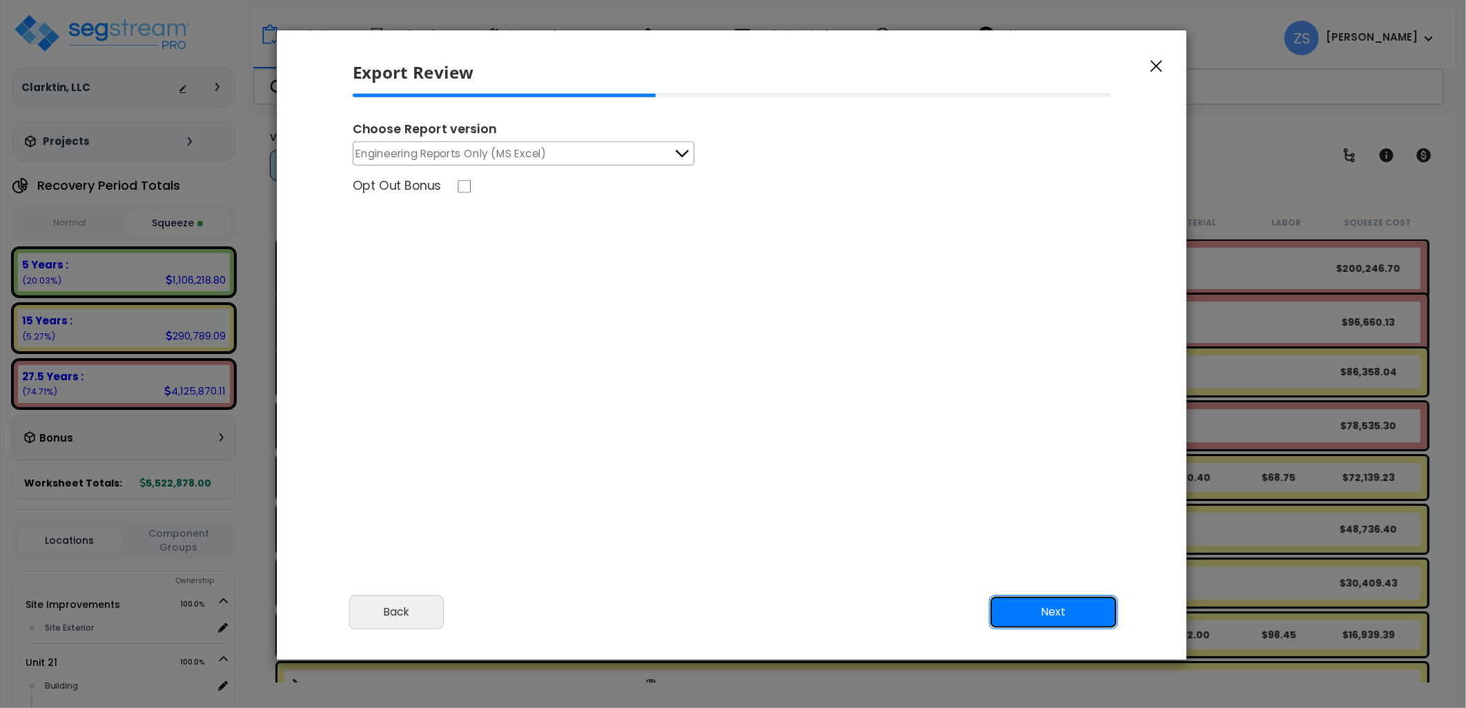
drag, startPoint x: 1078, startPoint y: 610, endPoint x: 1058, endPoint y: 594, distance: 25.0
click at [1075, 611] on button "Next" at bounding box center [1053, 612] width 129 height 35
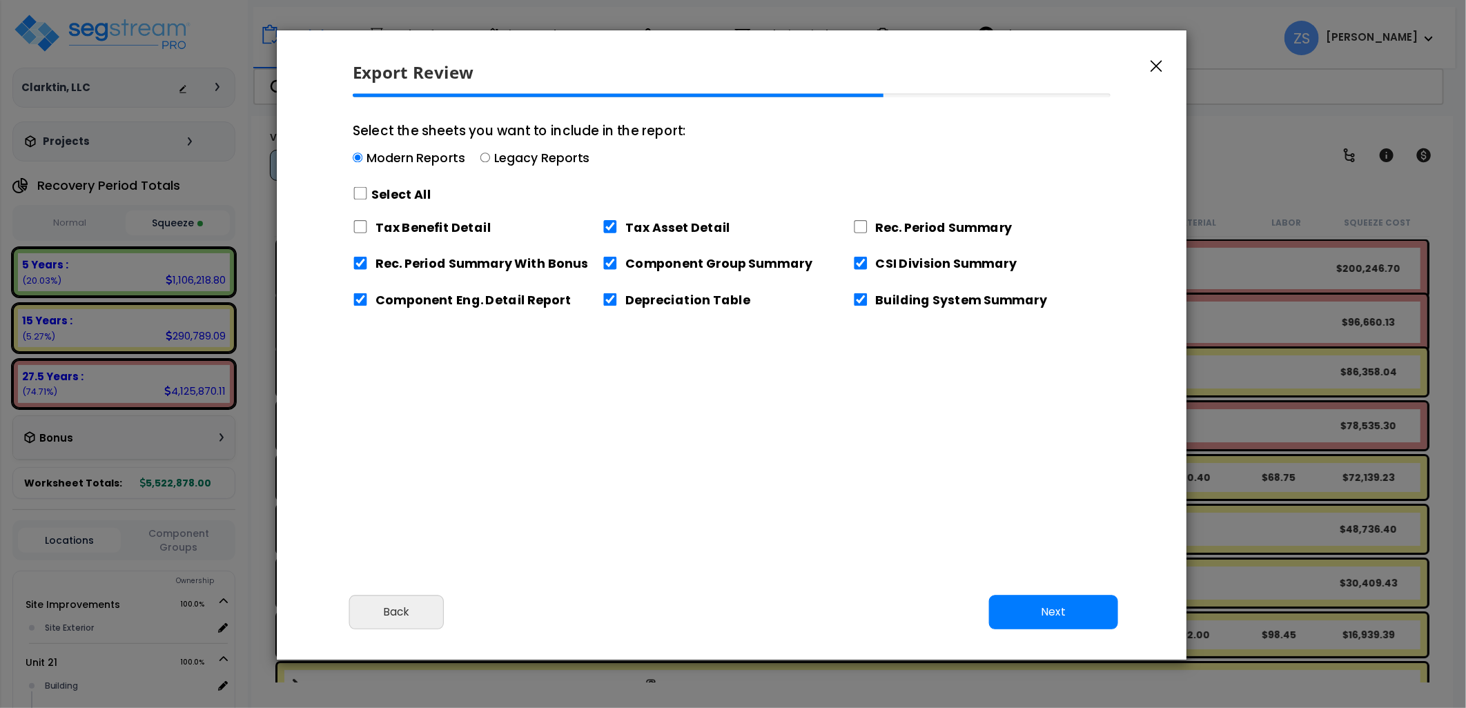
click at [409, 197] on label "Select All" at bounding box center [401, 194] width 59 height 17
click at [368, 197] on input "Select the sheets you want to include in the report: Modern Reports Legacy Repo…" at bounding box center [360, 193] width 15 height 13
checkbox input "true"
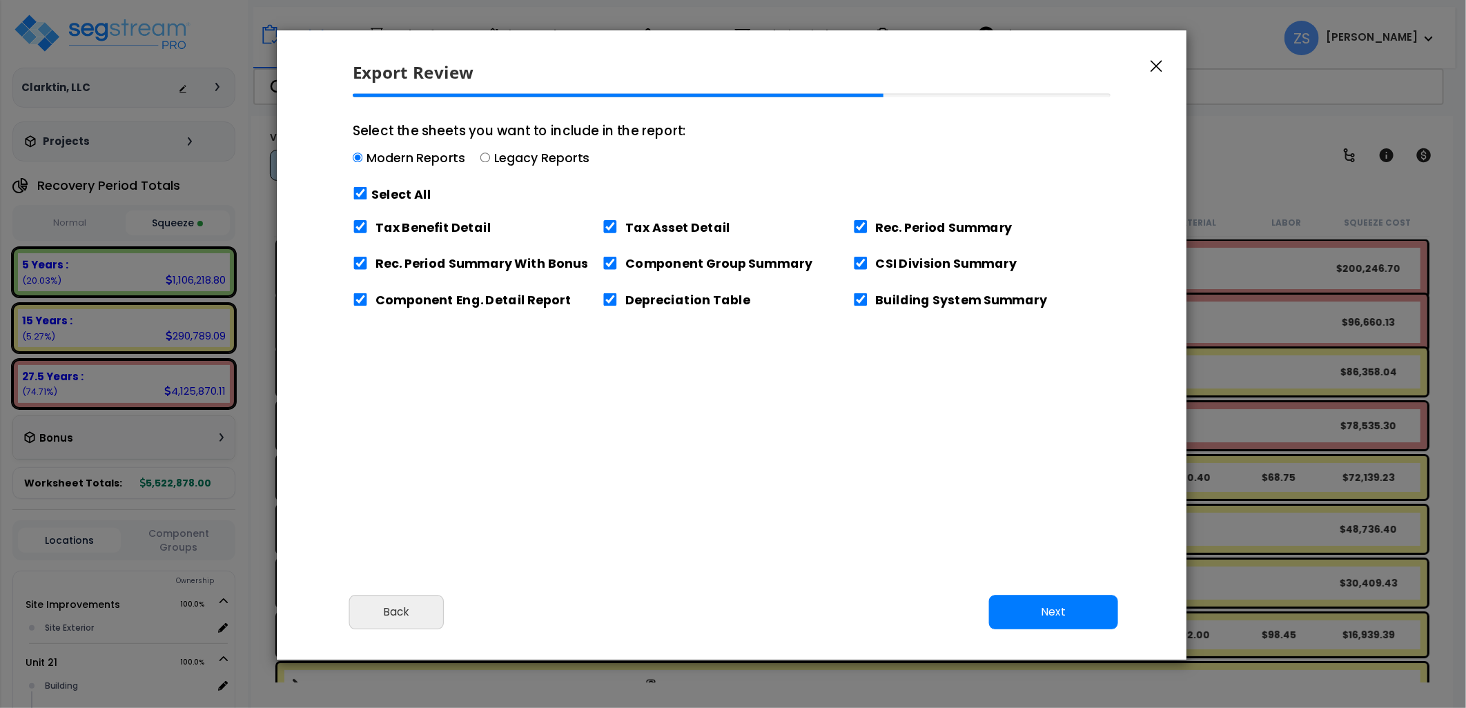
click at [409, 196] on label "Select All" at bounding box center [401, 194] width 59 height 17
click at [368, 196] on input "Select the sheets you want to include in the report: Modern Reports Legacy Repo…" at bounding box center [360, 193] width 15 height 13
checkbox input "false"
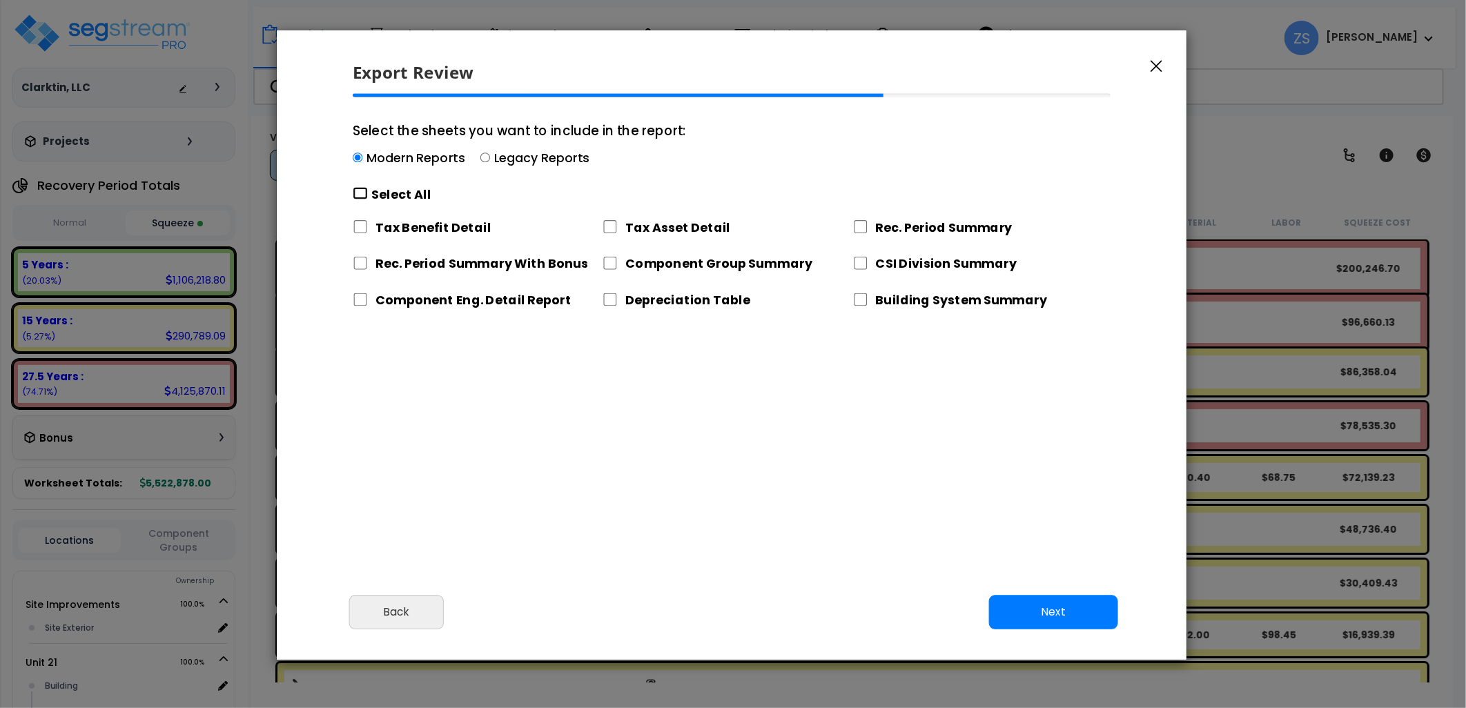
checkbox input "false"
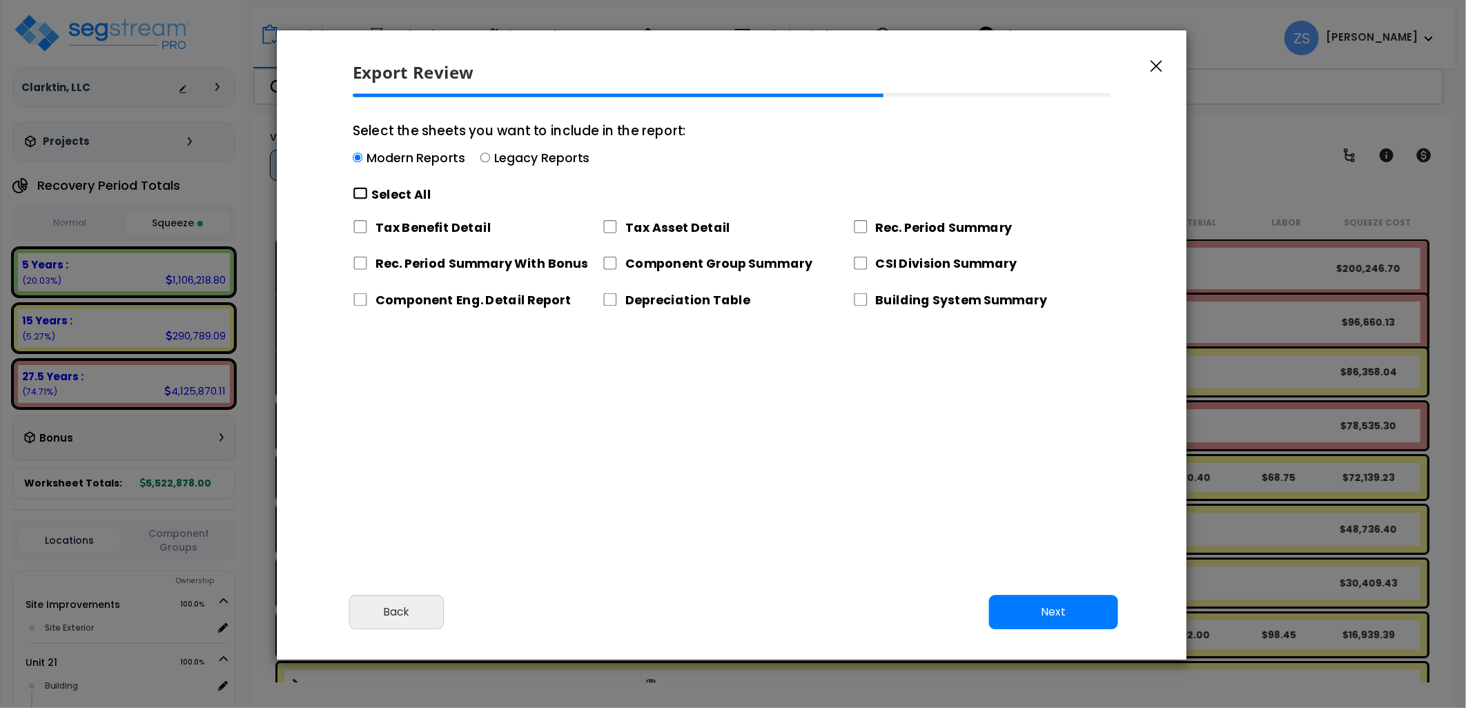
checkbox input "false"
click at [603, 228] on input "Tax Asset Detail" at bounding box center [610, 226] width 15 height 13
checkbox input "true"
drag, startPoint x: 1082, startPoint y: 607, endPoint x: 1051, endPoint y: 556, distance: 60.4
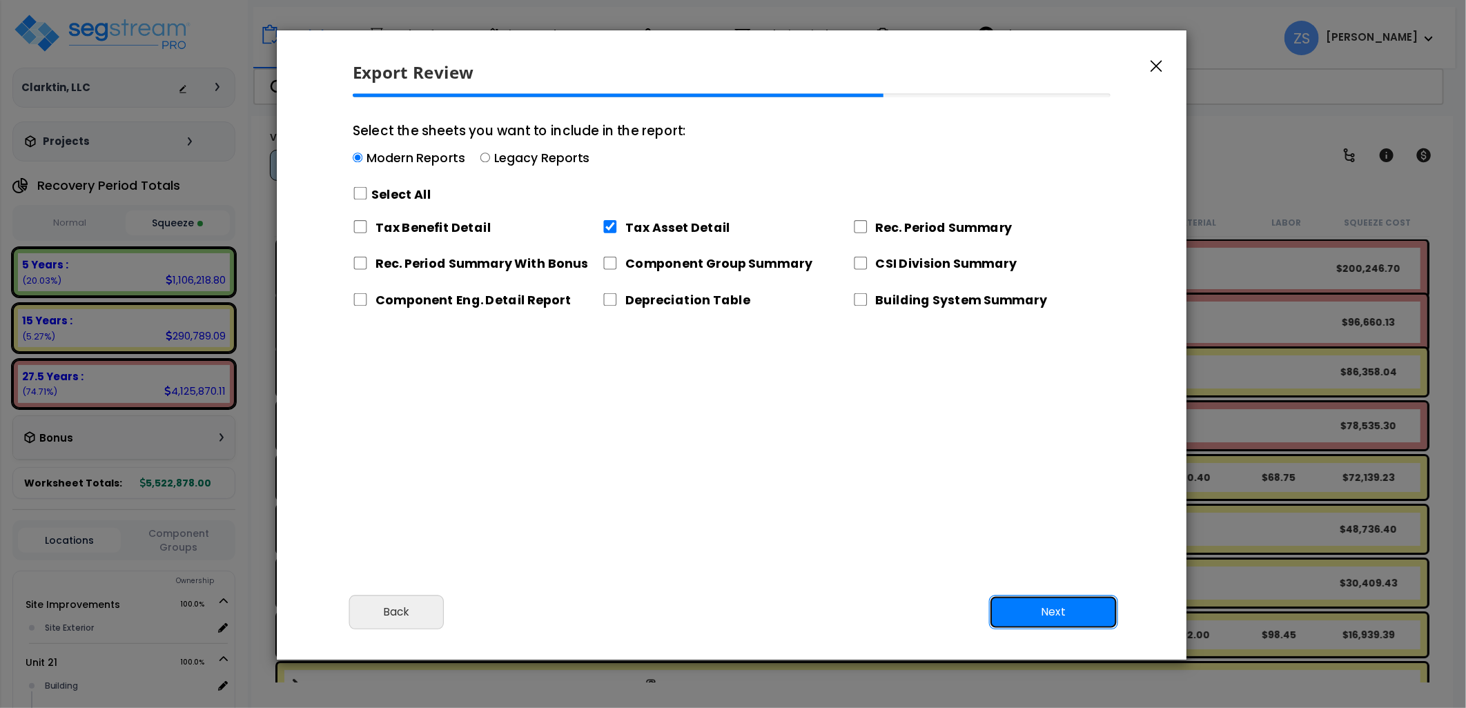
click at [1082, 604] on button "Next" at bounding box center [1053, 612] width 129 height 35
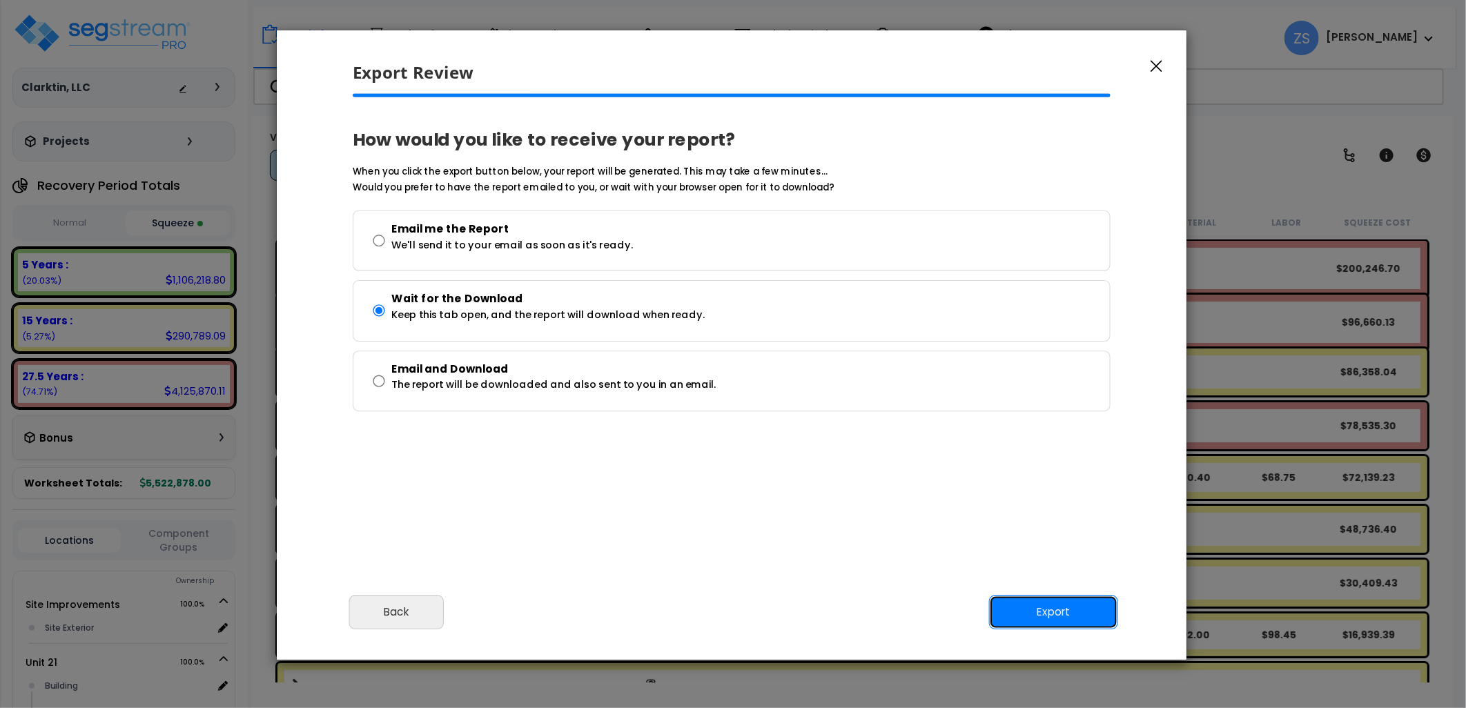
click at [1063, 610] on button "Export" at bounding box center [1053, 612] width 129 height 35
